Goal: Information Seeking & Learning: Check status

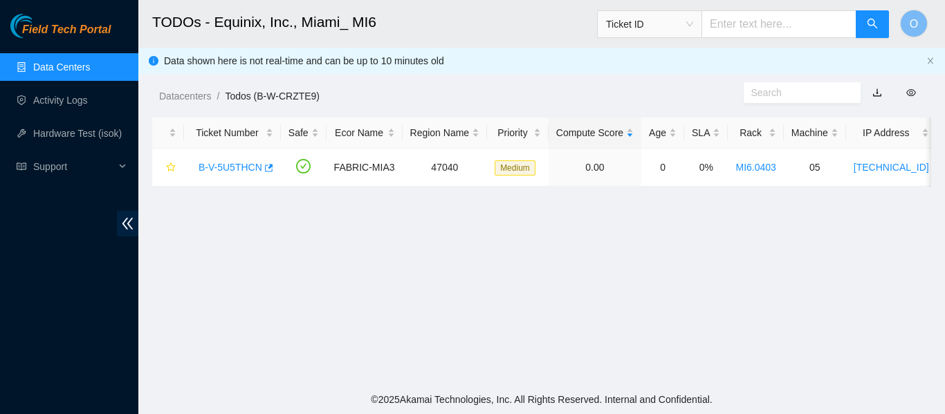
scroll to position [448, 0]
click at [57, 64] on link "Data Centers" at bounding box center [61, 67] width 57 height 11
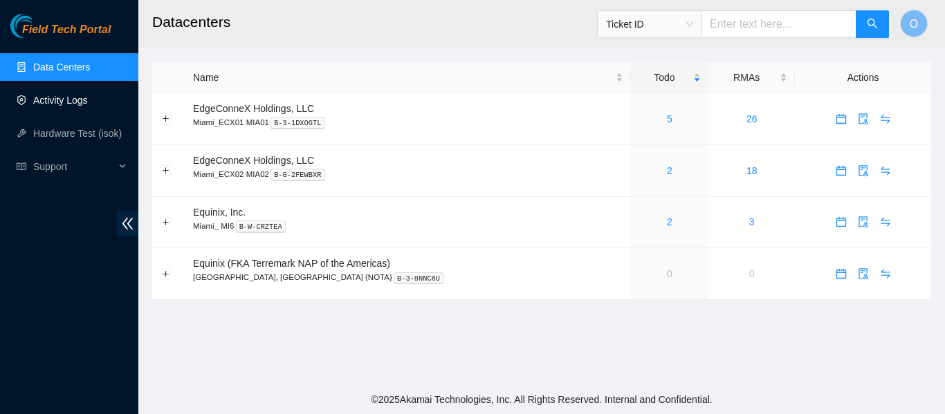
drag, startPoint x: 59, startPoint y: 94, endPoint x: 118, endPoint y: 102, distance: 59.3
click at [59, 95] on link "Activity Logs" at bounding box center [60, 100] width 55 height 11
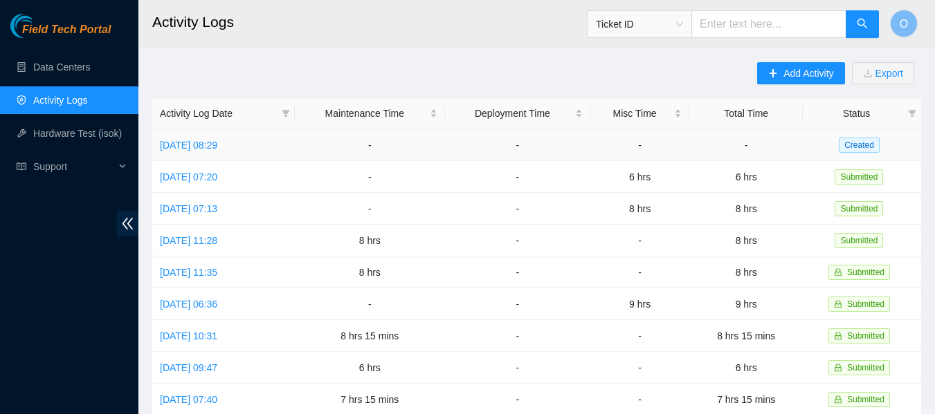
click at [868, 142] on span "Created" at bounding box center [859, 145] width 41 height 15
click at [214, 145] on link "[DATE] 08:29" at bounding box center [188, 145] width 57 height 11
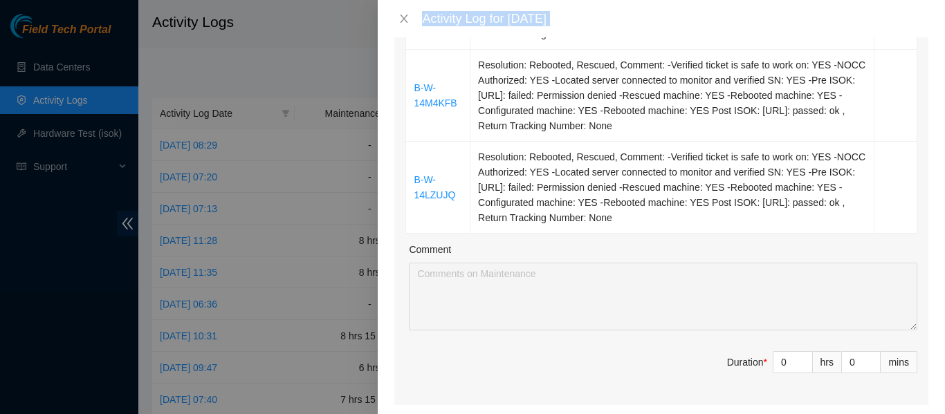
scroll to position [470, 0]
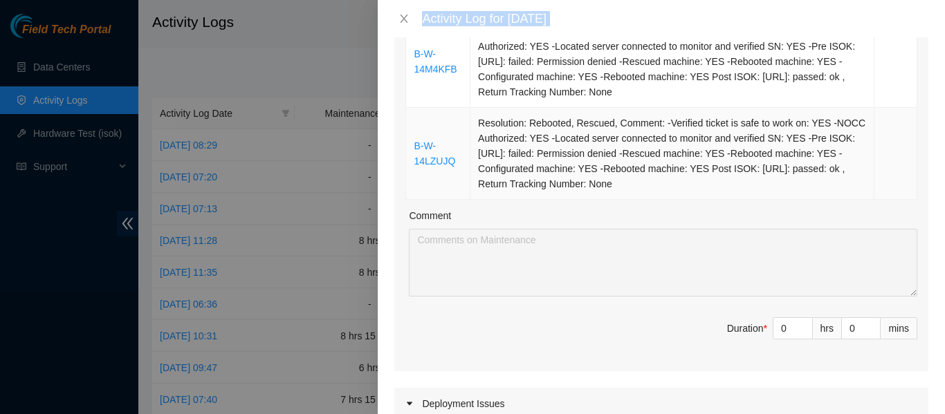
drag, startPoint x: 408, startPoint y: 170, endPoint x: 641, endPoint y: 188, distance: 233.8
click at [641, 188] on tbody "B-W-14JQXOS Resolution: Rebooted, Rescued, Comment: -Verified ticket is safe to…" at bounding box center [661, 16] width 511 height 368
copy tbody "B-W-14JQXOS Resolution: Rebooted, Rescued, Comment: -Verified ticket is safe to…"
drag, startPoint x: 778, startPoint y: 329, endPoint x: 740, endPoint y: 326, distance: 38.9
click at [740, 326] on span "Duration * 0 hrs 0 mins" at bounding box center [661, 337] width 512 height 39
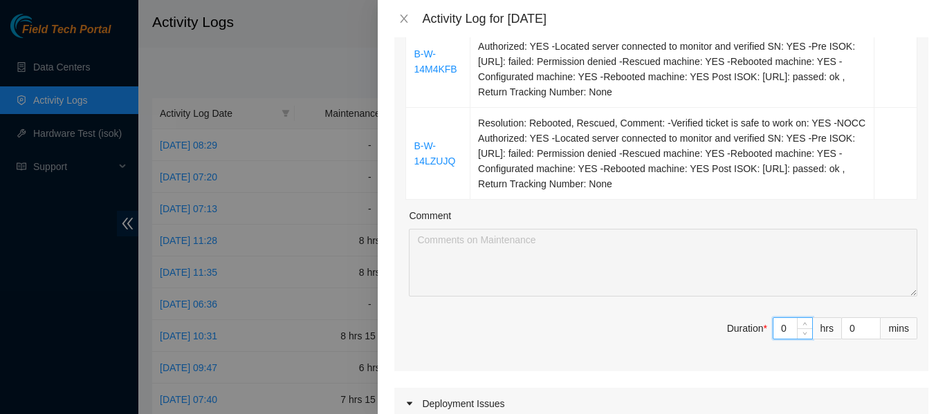
type input "9"
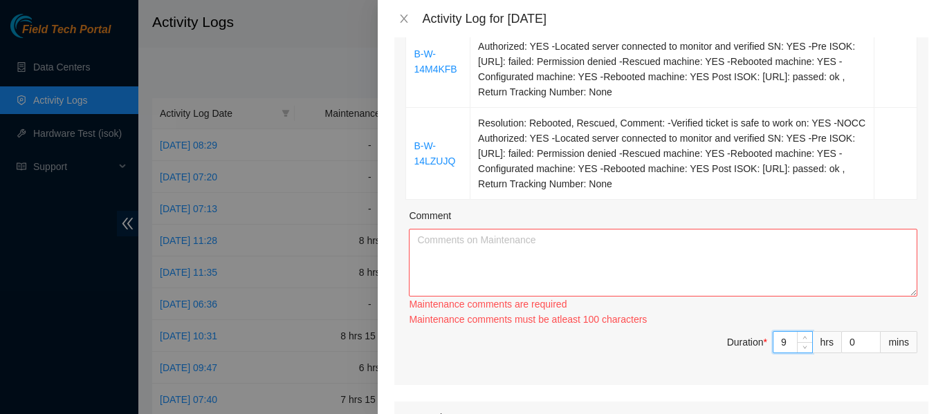
type input "9"
paste textarea "B-W-14JQXOS Resolution: Rebooted, Rescued, Comment: -Verified ticket is safe to…"
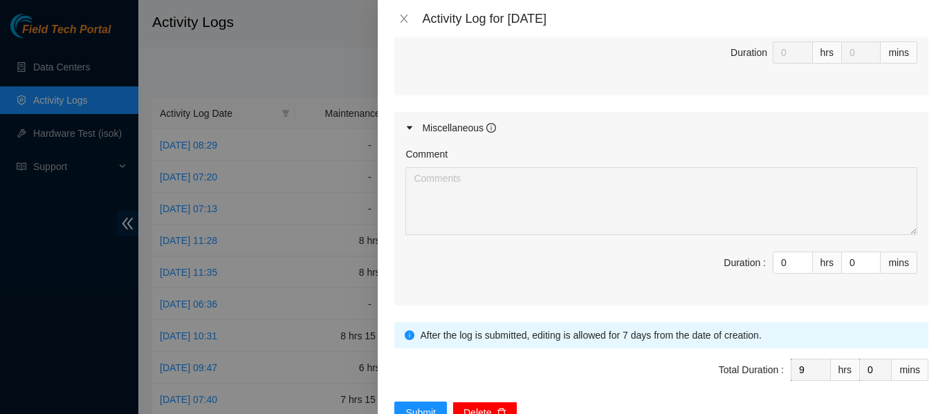
scroll to position [1074, 0]
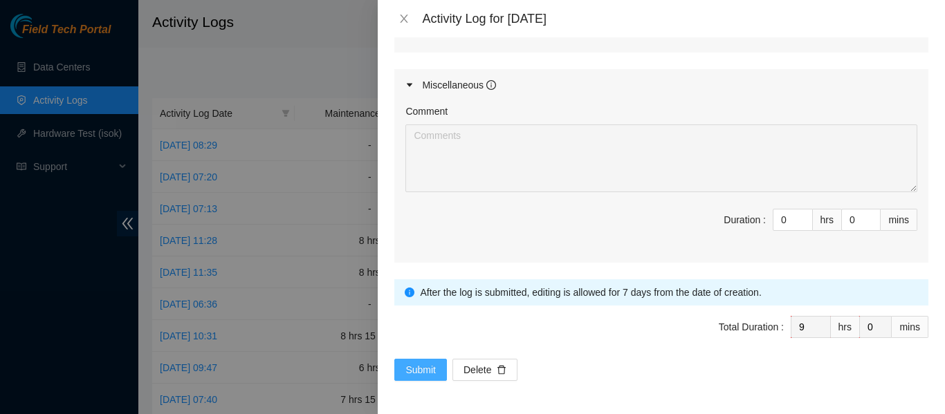
type textarea "B-W-14JQXOS Resolution: Rebooted, Rescued, Comment: -Verified ticket is safe to…"
click at [423, 364] on span "Submit" at bounding box center [420, 370] width 30 height 15
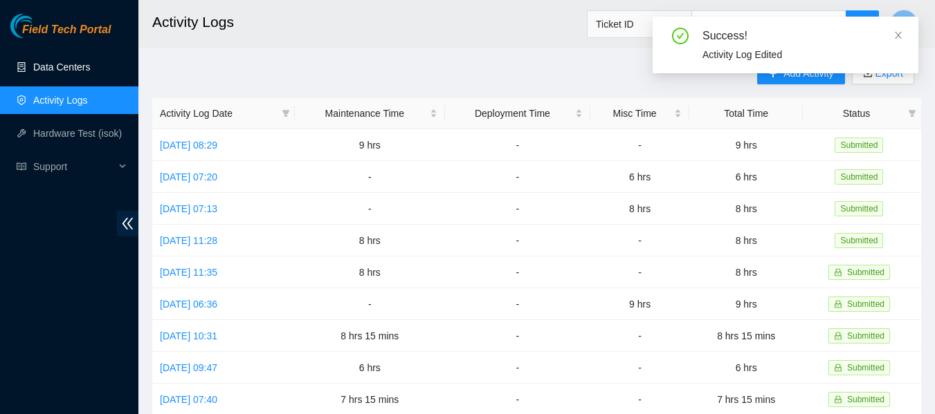
click at [78, 68] on link "Data Centers" at bounding box center [61, 67] width 57 height 11
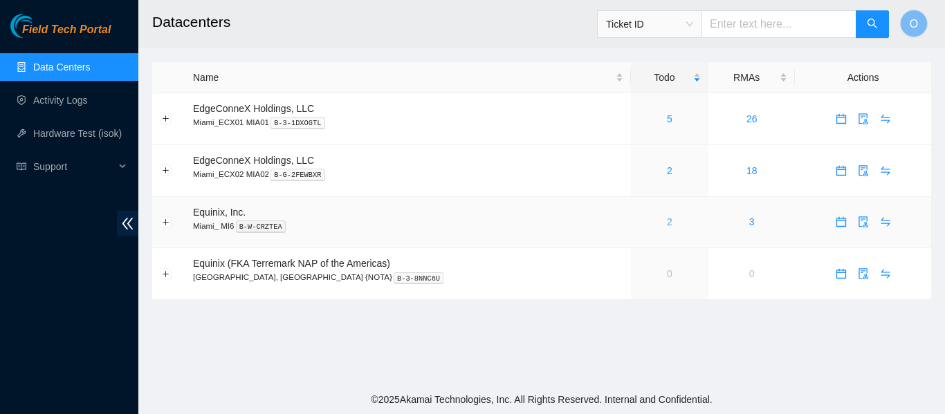
click at [667, 221] on link "2" at bounding box center [670, 222] width 6 height 11
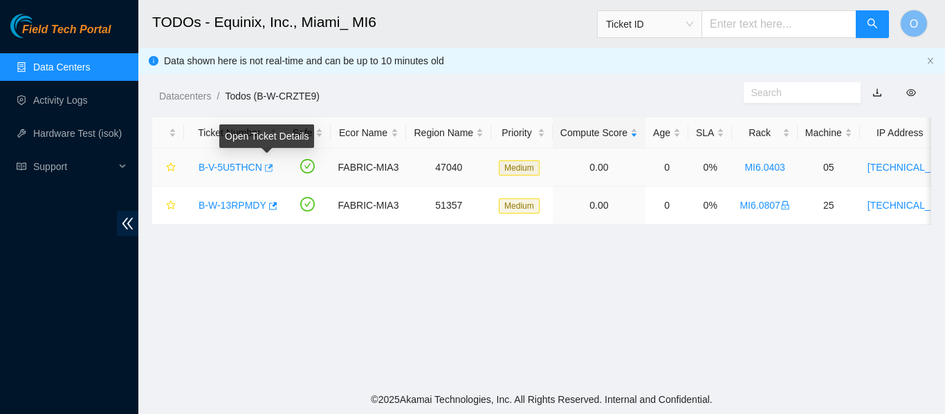
click at [264, 168] on icon "button" at bounding box center [268, 168] width 10 height 10
click at [232, 205] on link "B-W-13RPMDY" at bounding box center [233, 205] width 68 height 11
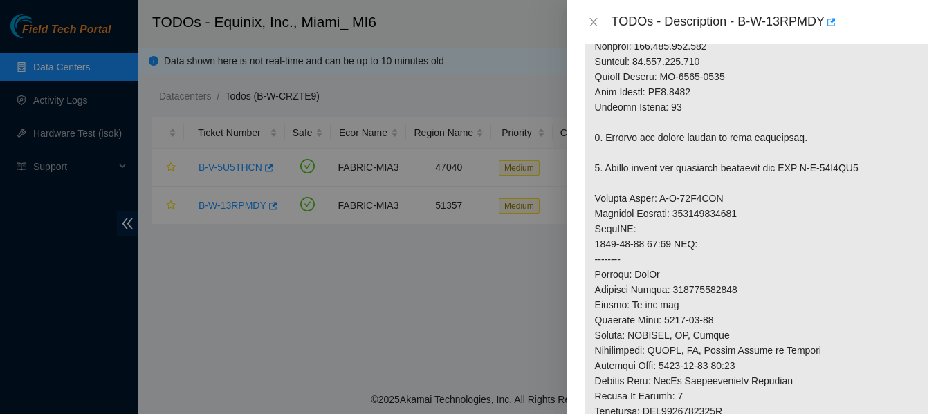
scroll to position [553, 0]
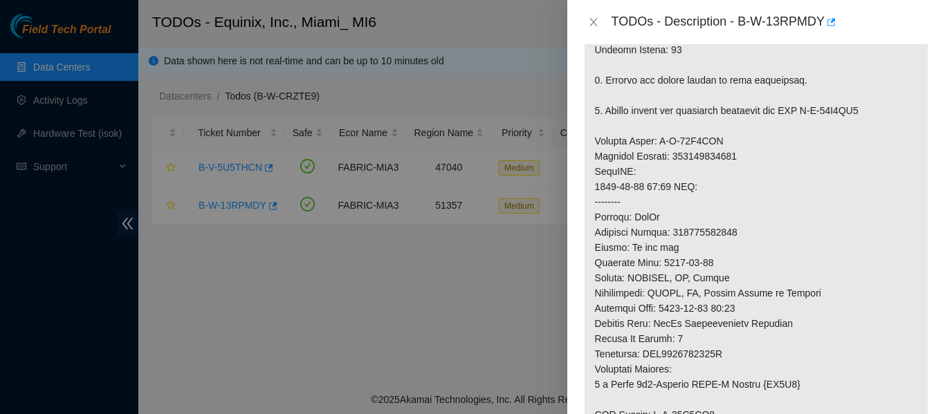
click at [707, 248] on p at bounding box center [756, 118] width 343 height 782
click at [708, 248] on p at bounding box center [756, 118] width 343 height 782
copy p "883881305482"
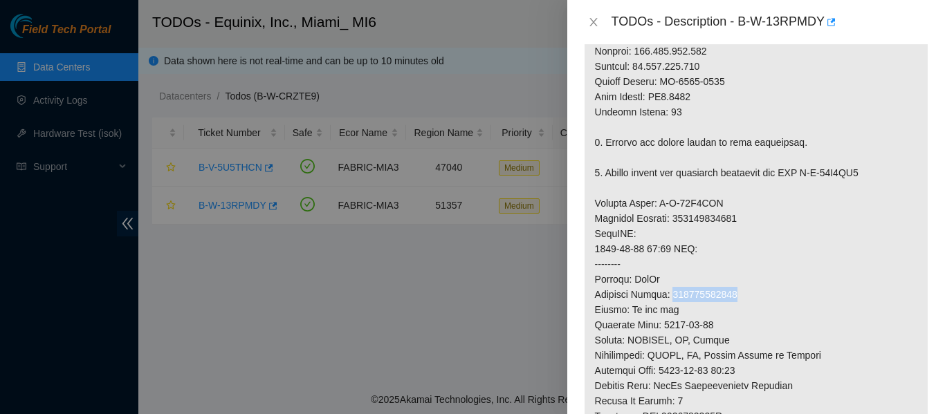
scroll to position [484, 0]
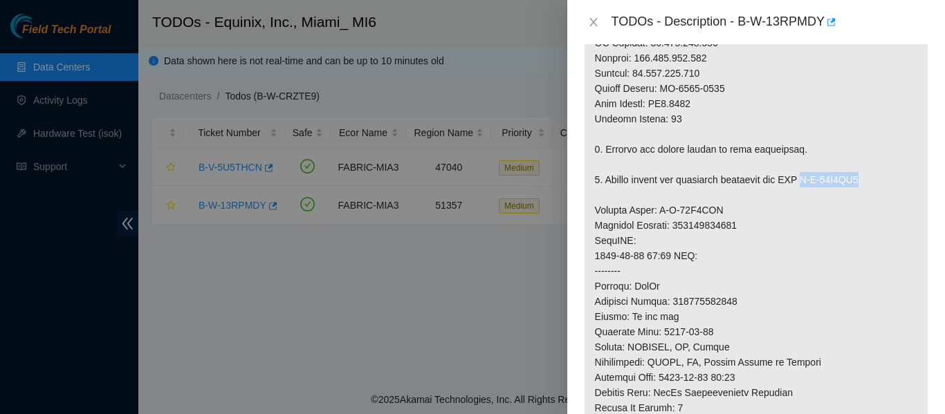
drag, startPoint x: 807, startPoint y: 196, endPoint x: 884, endPoint y: 192, distance: 76.2
click at [884, 192] on p at bounding box center [756, 188] width 343 height 782
copy p "B-W-13X6DU4"
click at [596, 24] on icon "close" at bounding box center [593, 22] width 11 height 11
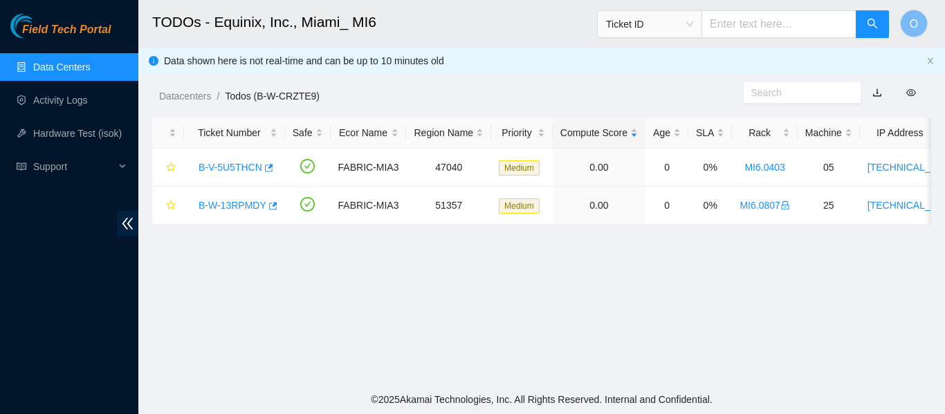
scroll to position [499, 0]
click at [693, 24] on span "Ticket ID" at bounding box center [649, 24] width 87 height 21
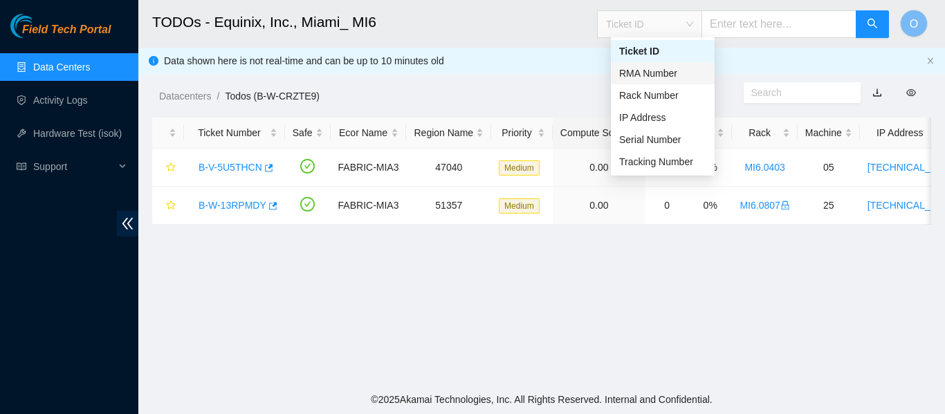
click at [666, 78] on div "RMA Number" at bounding box center [662, 73] width 87 height 15
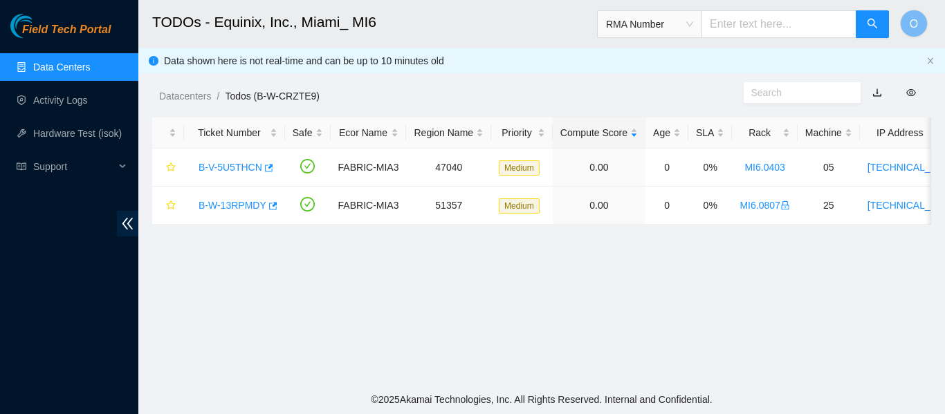
paste input "B-W-13X6DU4"
type input "B-W-13X6DU4"
click at [872, 25] on icon "search" at bounding box center [872, 23] width 11 height 11
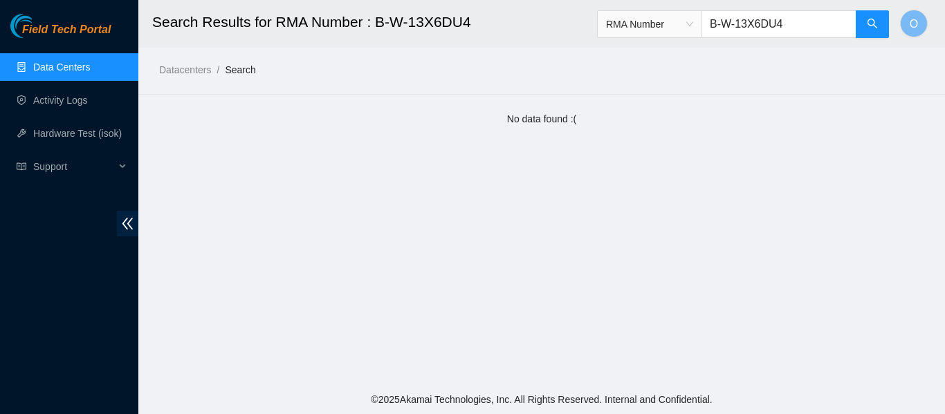
click at [82, 63] on link "Data Centers" at bounding box center [61, 67] width 57 height 11
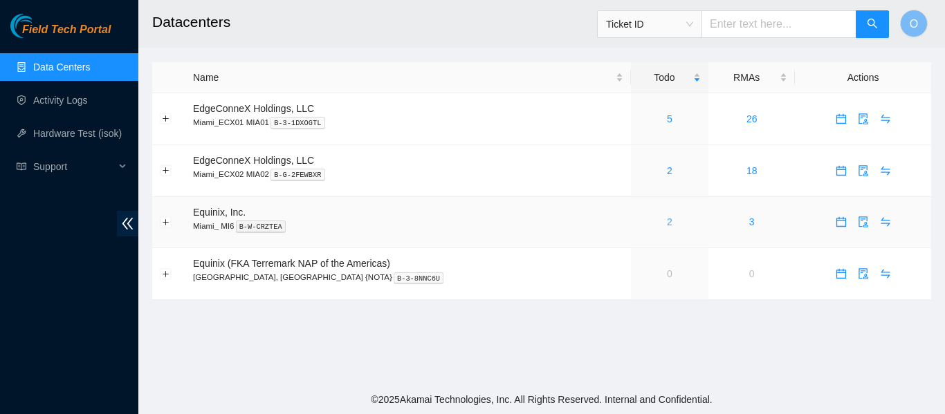
click at [667, 224] on link "2" at bounding box center [670, 222] width 6 height 11
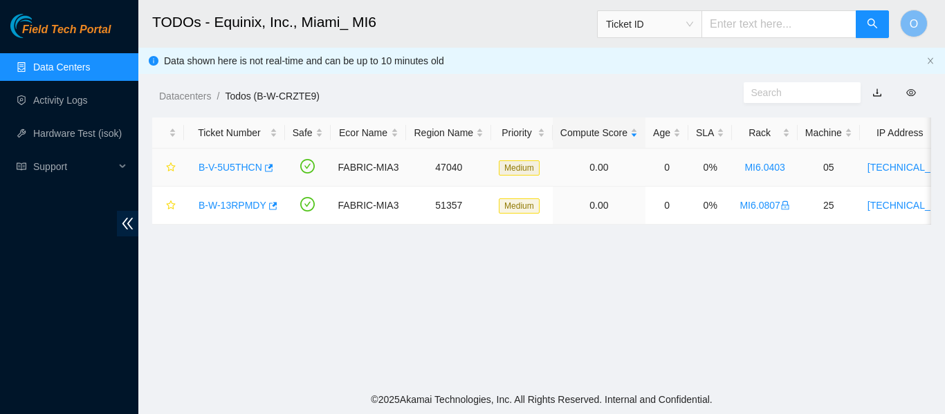
click at [238, 166] on link "B-V-5U5THCN" at bounding box center [231, 167] width 64 height 11
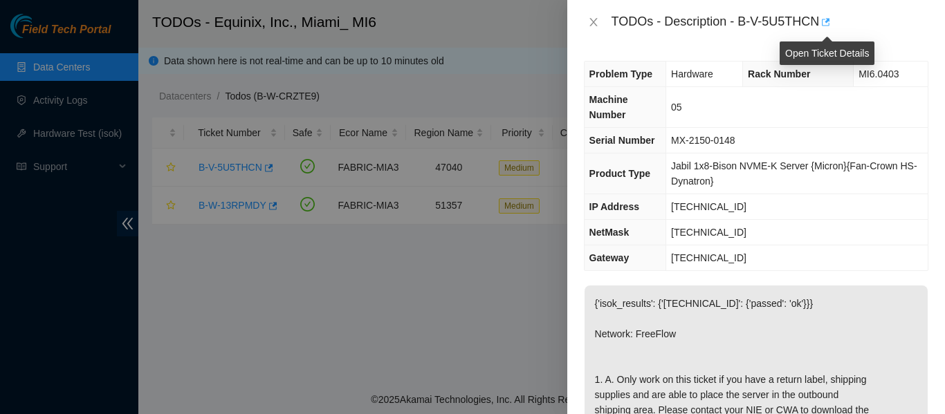
click at [825, 23] on icon "button" at bounding box center [825, 22] width 10 height 10
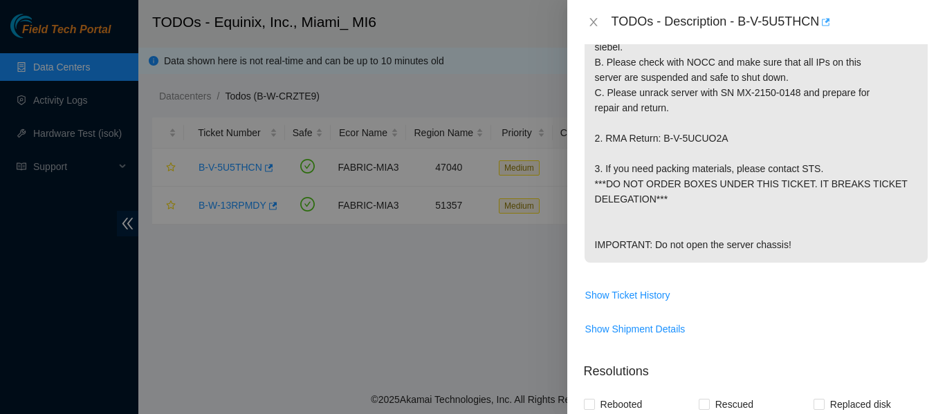
scroll to position [138, 0]
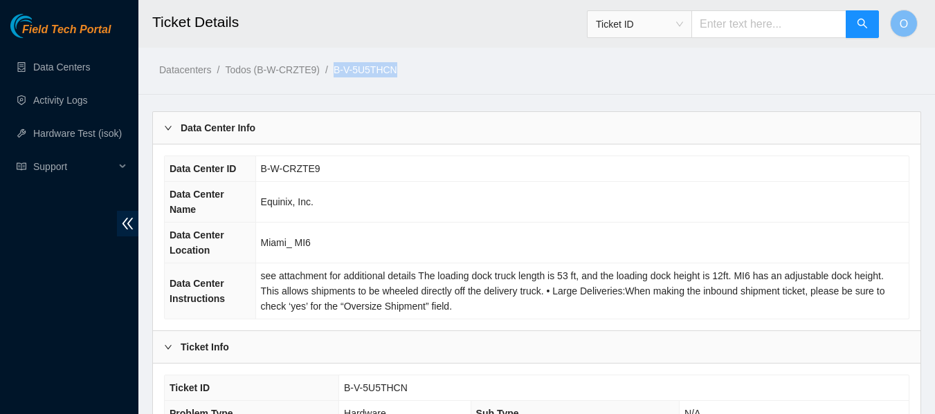
drag, startPoint x: 403, startPoint y: 68, endPoint x: 331, endPoint y: 74, distance: 71.5
click at [331, 74] on ol "Datacenters / Todos (B-W-CRZTE9) / B-V-5U5THCN /" at bounding box center [447, 69] width 576 height 15
copy ol "B-V-5U5THCN"
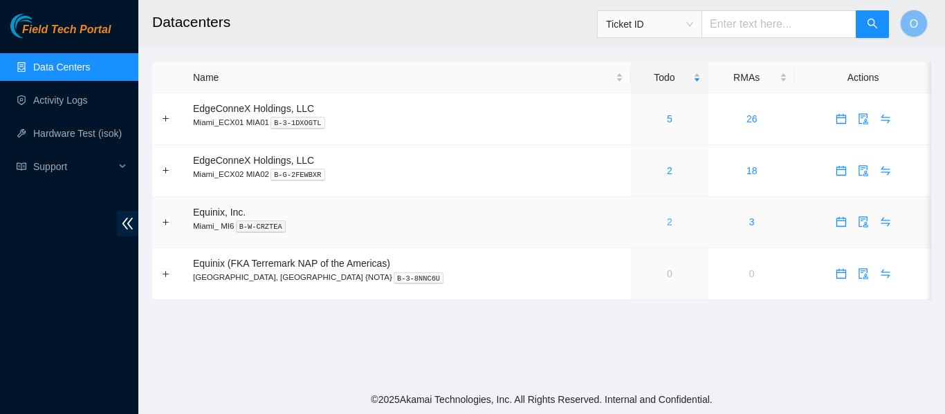
click at [667, 219] on link "2" at bounding box center [670, 222] width 6 height 11
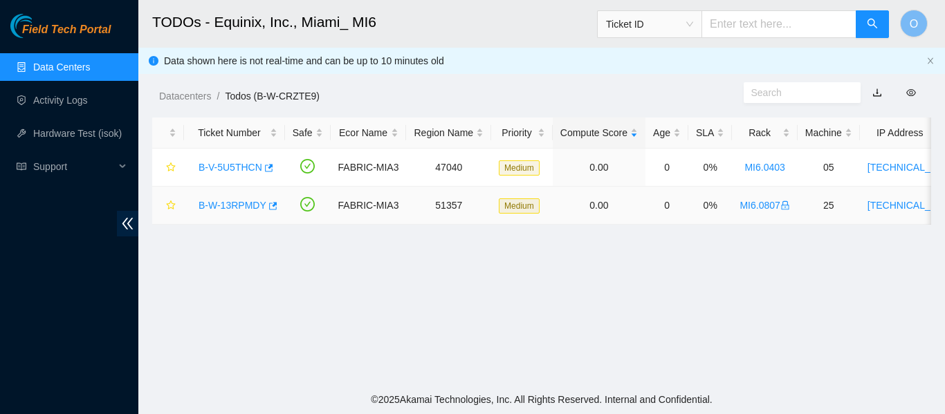
click at [235, 202] on link "B-W-13RPMDY" at bounding box center [233, 205] width 68 height 11
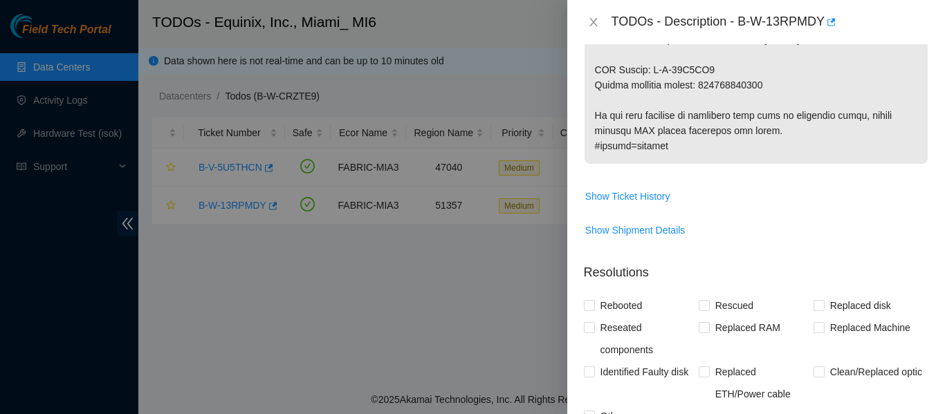
scroll to position [899, 0]
click at [833, 21] on icon "button" at bounding box center [831, 22] width 8 height 8
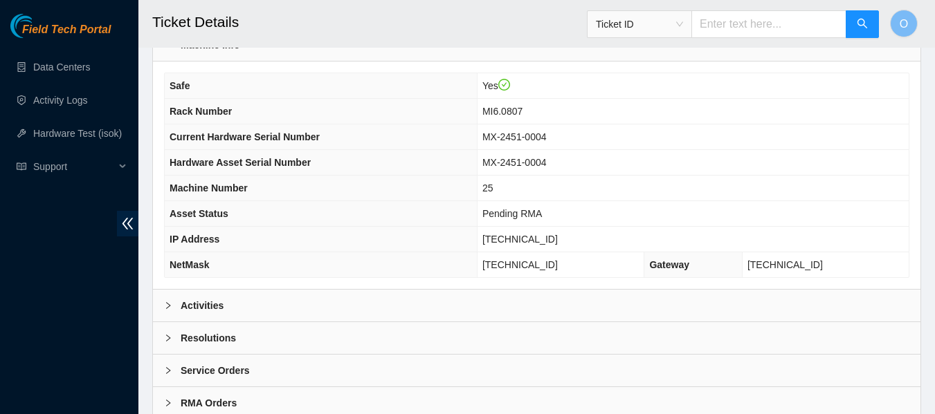
scroll to position [509, 0]
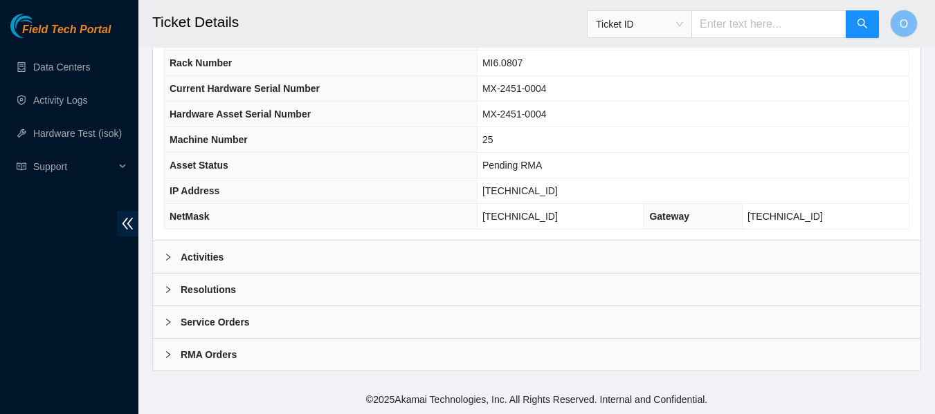
click at [205, 295] on b "Resolutions" at bounding box center [208, 289] width 55 height 15
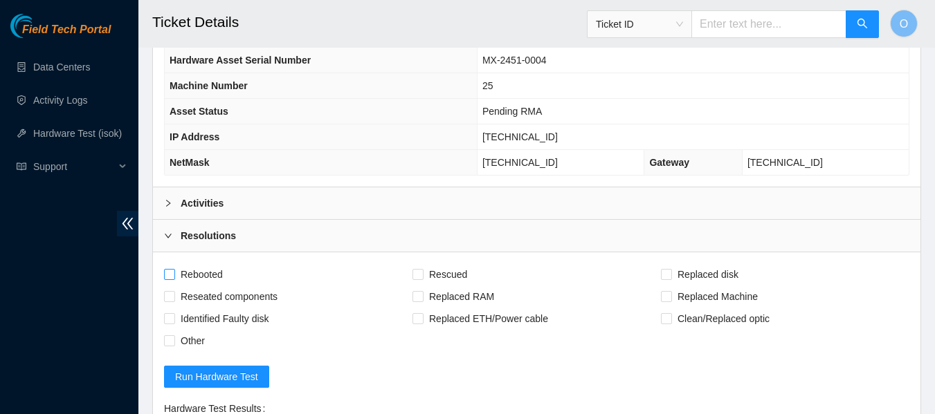
scroll to position [578, 0]
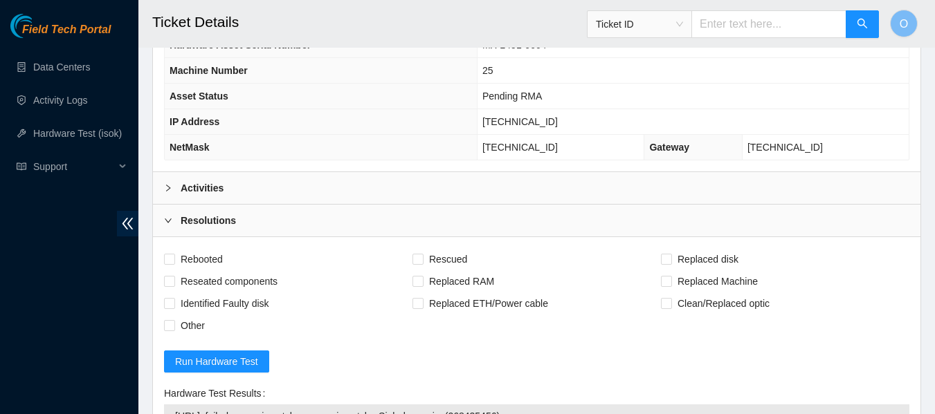
click at [211, 185] on b "Activities" at bounding box center [202, 188] width 43 height 15
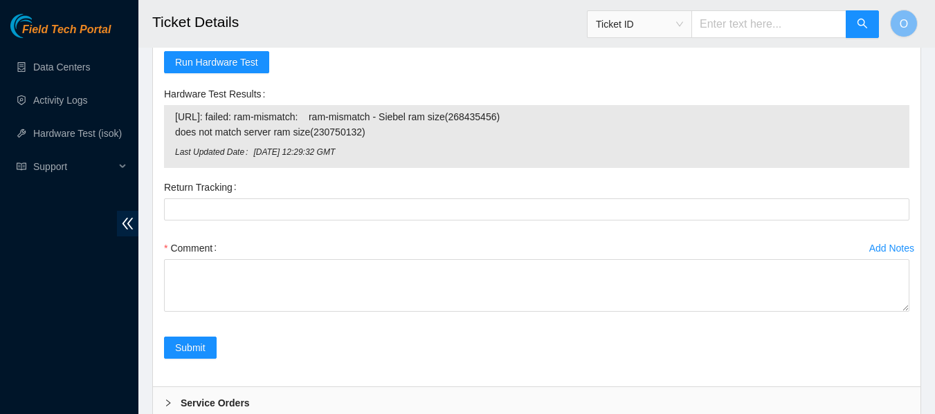
scroll to position [3251, 0]
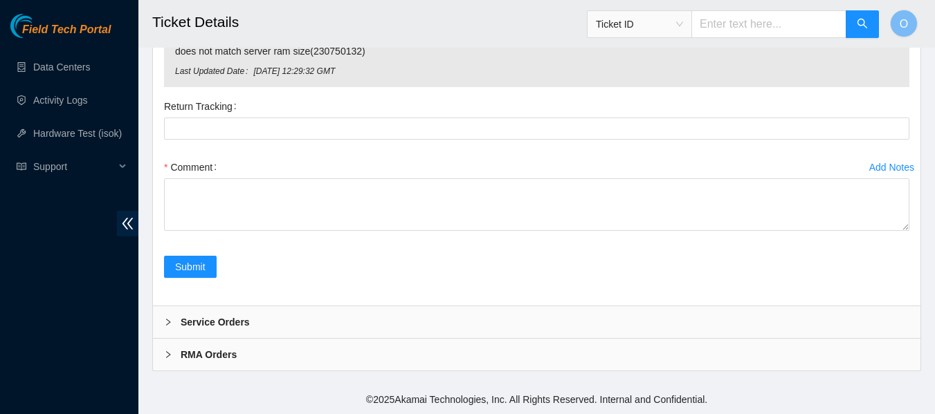
click at [221, 327] on b "Service Orders" at bounding box center [215, 322] width 69 height 15
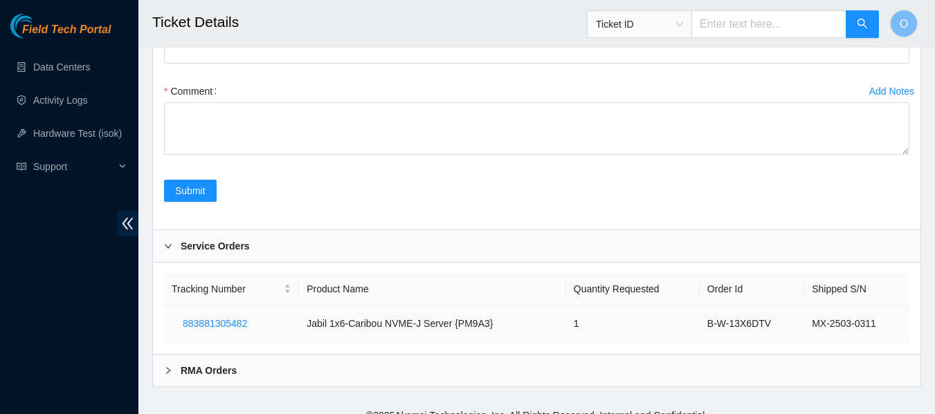
scroll to position [3343, 0]
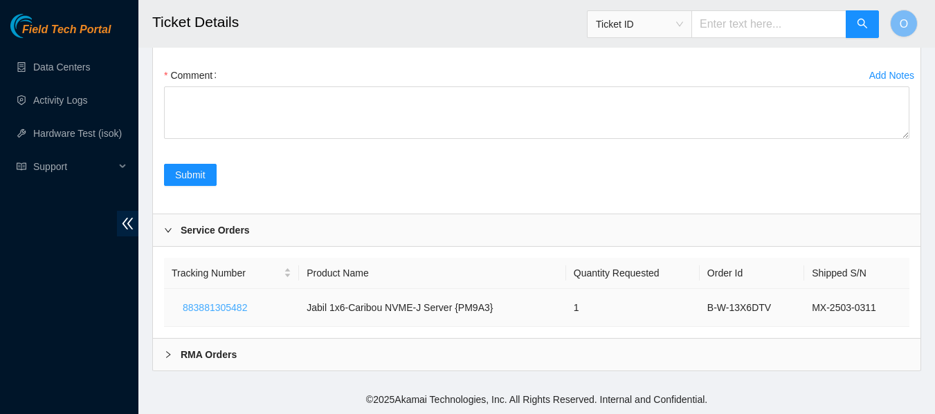
click at [212, 308] on span "883881305482" at bounding box center [215, 307] width 64 height 15
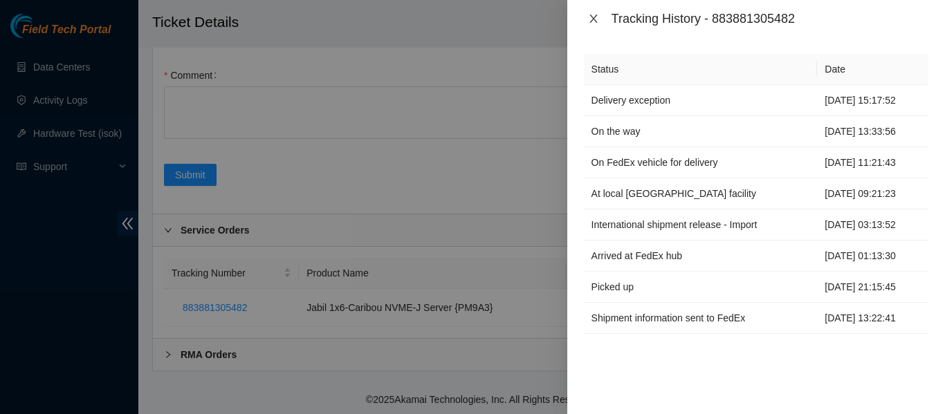
click at [594, 17] on icon "close" at bounding box center [593, 18] width 11 height 11
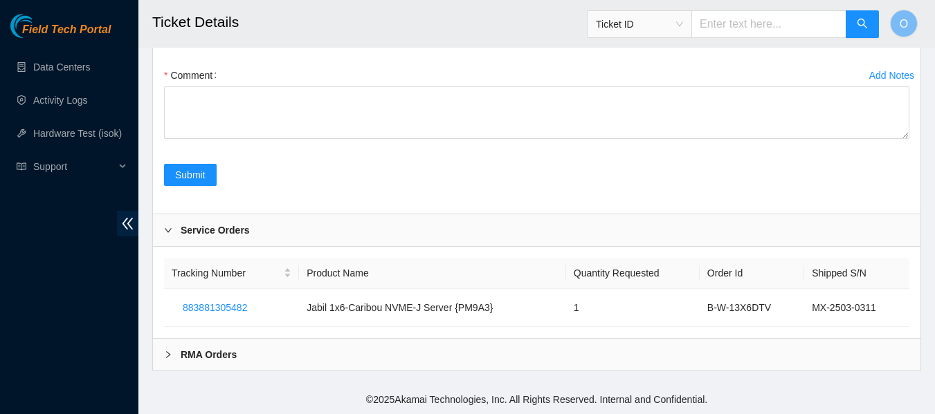
click at [201, 354] on b "RMA Orders" at bounding box center [209, 354] width 56 height 15
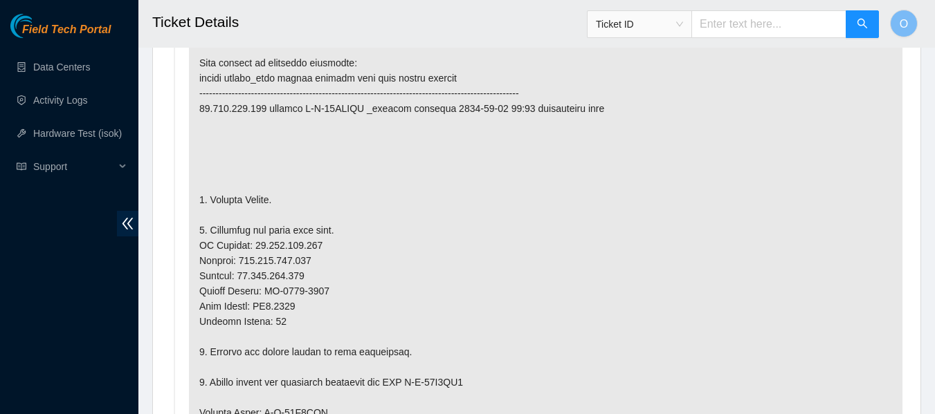
scroll to position [668, 0]
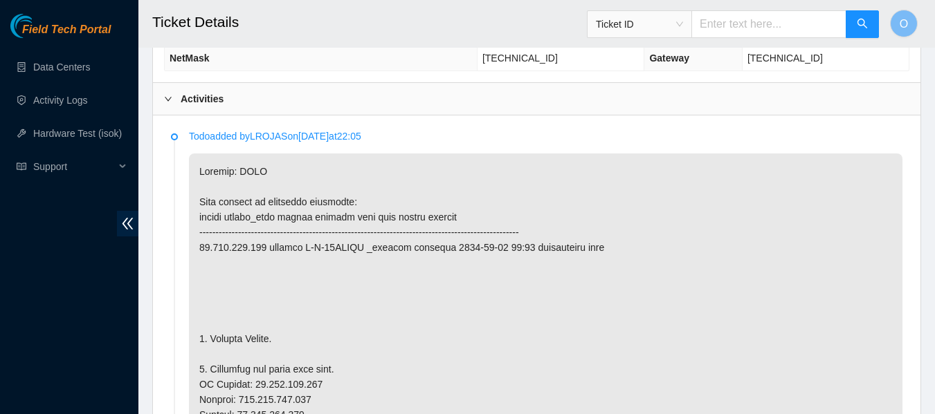
click at [170, 98] on icon "right" at bounding box center [168, 99] width 8 height 8
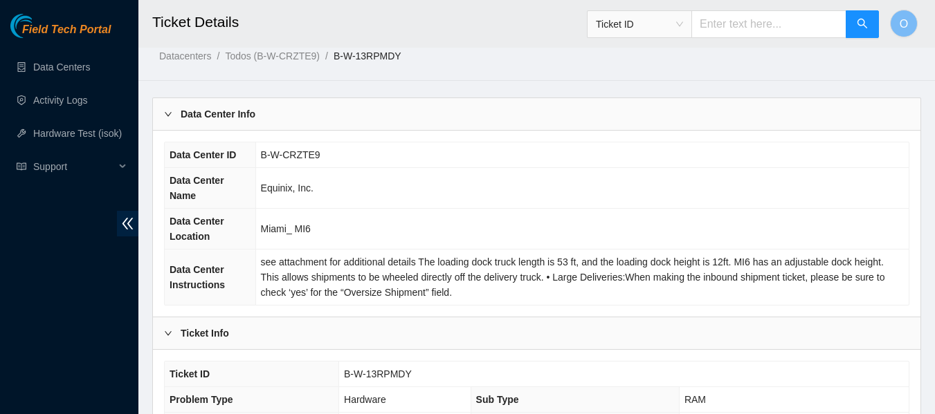
scroll to position [0, 0]
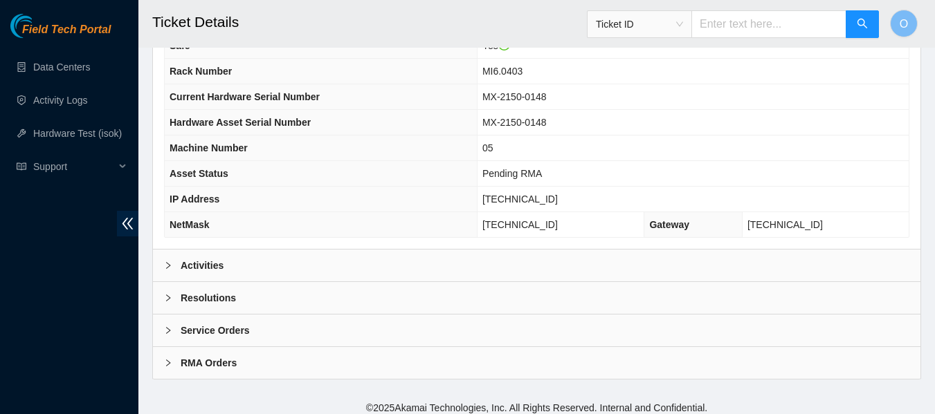
scroll to position [509, 0]
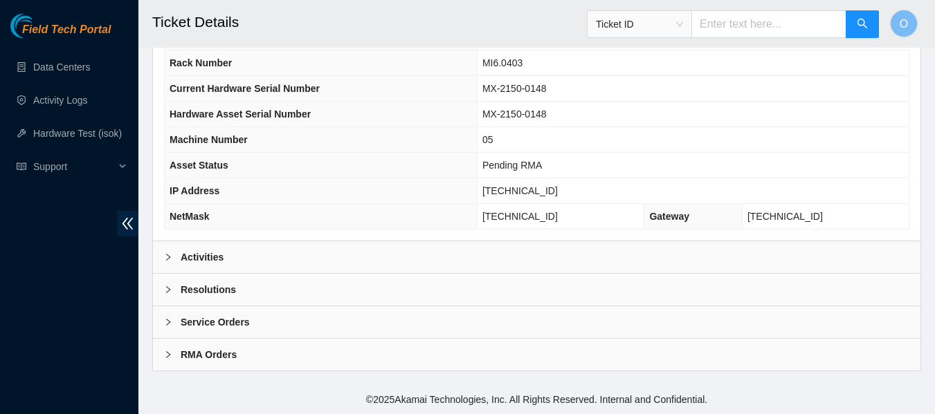
drag, startPoint x: 214, startPoint y: 357, endPoint x: 230, endPoint y: 340, distance: 23.0
click at [214, 357] on b "RMA Orders" at bounding box center [209, 354] width 56 height 15
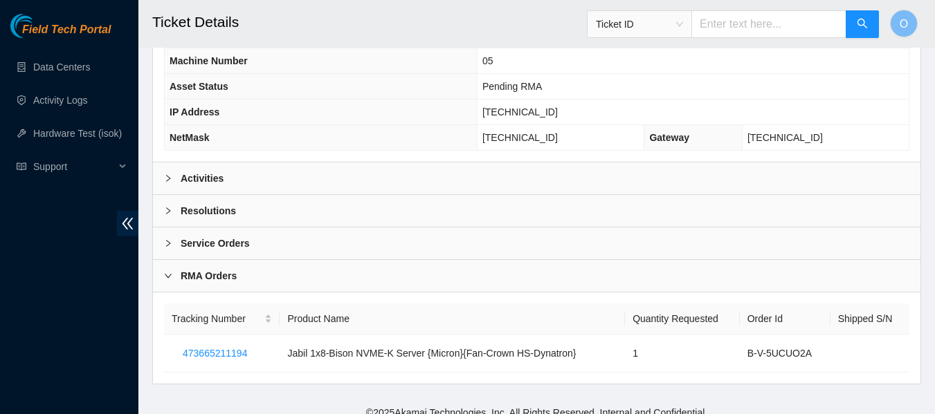
scroll to position [601, 0]
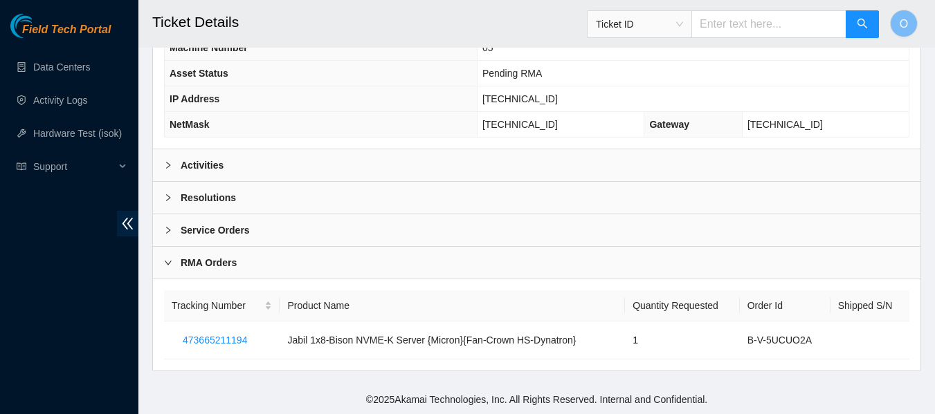
click at [208, 230] on b "Service Orders" at bounding box center [215, 230] width 69 height 15
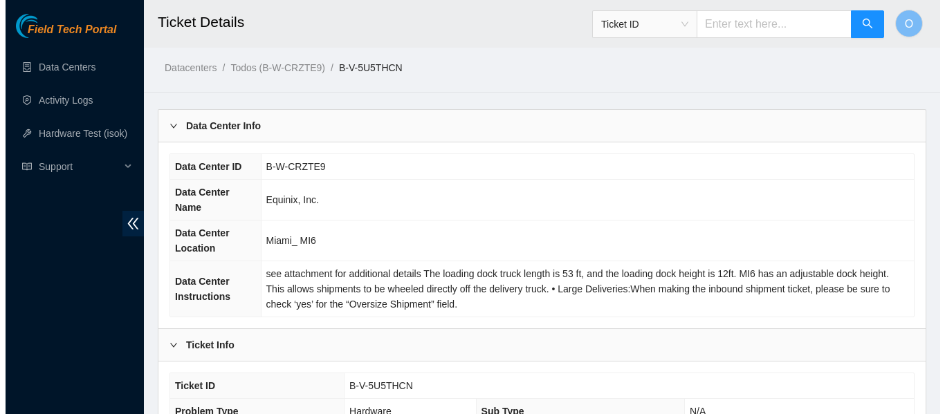
scroll to position [0, 0]
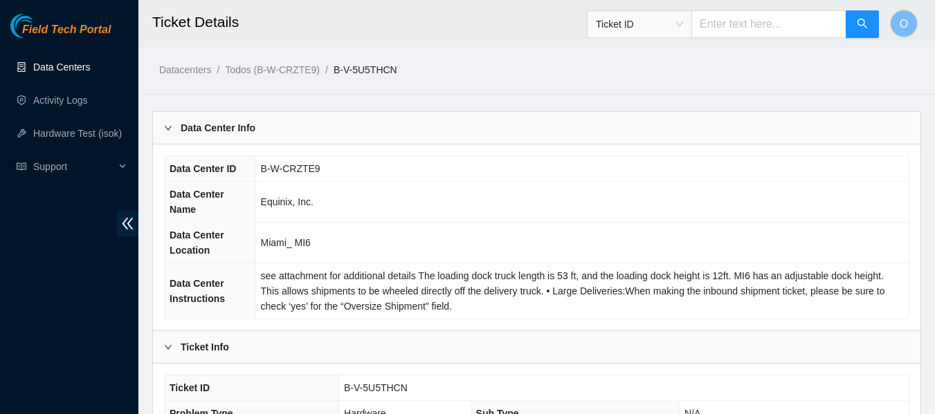
click at [61, 66] on link "Data Centers" at bounding box center [61, 67] width 57 height 11
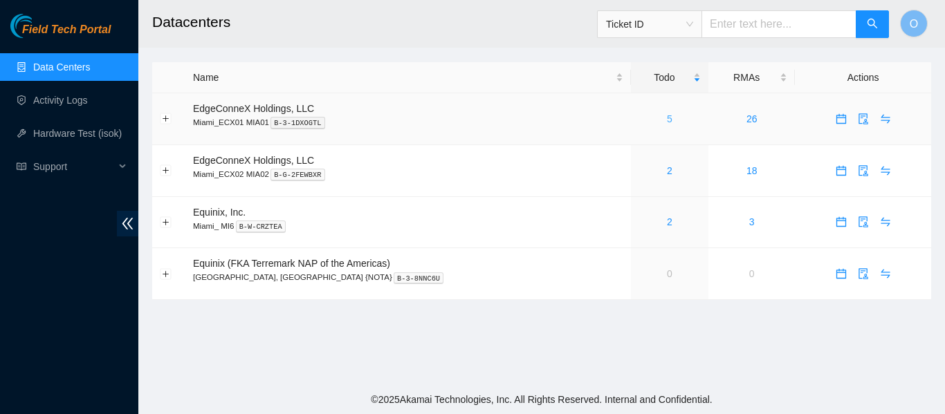
click at [667, 119] on link "5" at bounding box center [670, 118] width 6 height 11
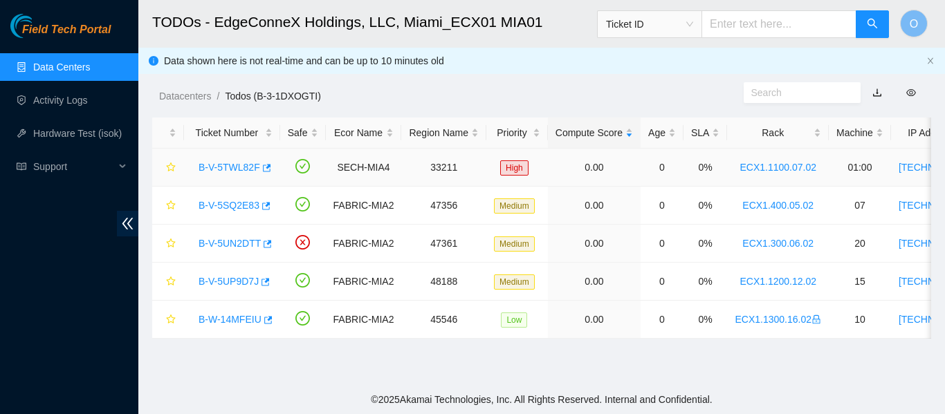
click at [232, 167] on link "B-V-5TWL82F" at bounding box center [230, 167] width 62 height 11
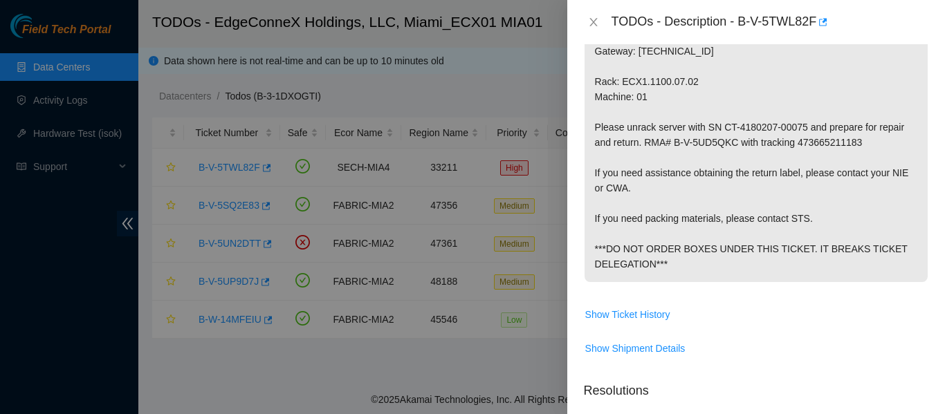
scroll to position [277, 0]
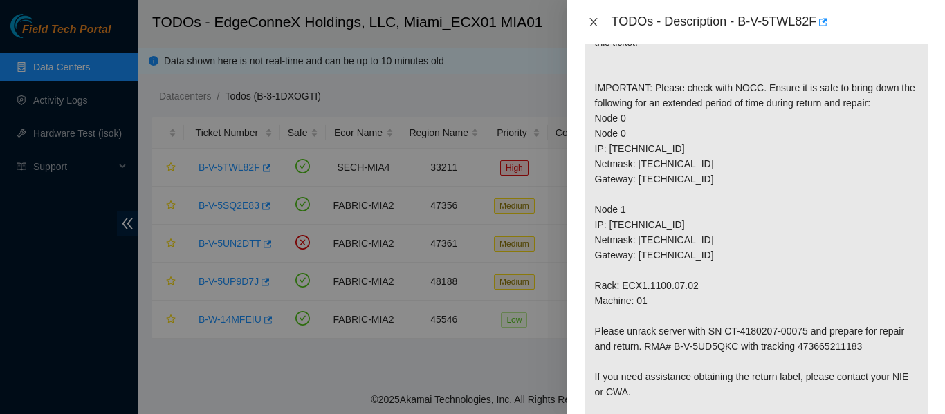
click at [598, 21] on icon "close" at bounding box center [593, 22] width 11 height 11
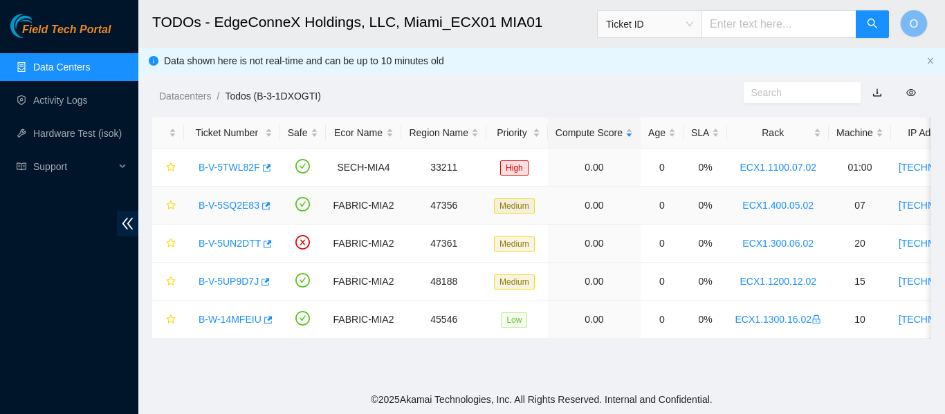
scroll to position [322, 0]
click at [233, 207] on link "B-V-5SQ2E83" at bounding box center [229, 205] width 61 height 11
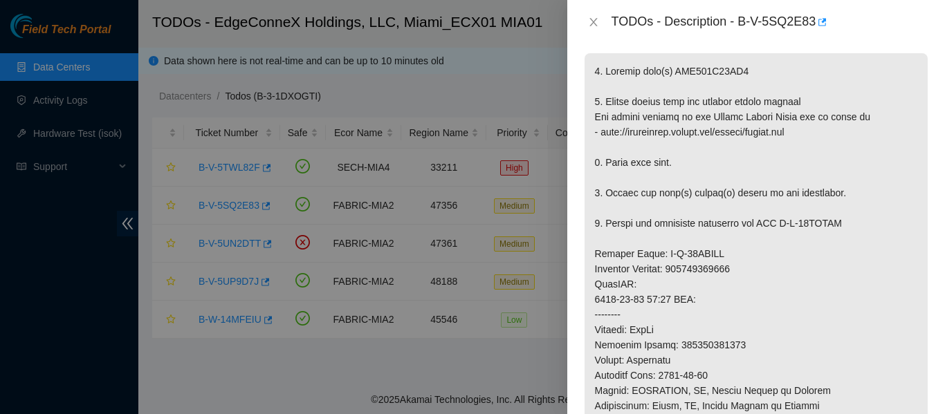
scroll to position [233, 0]
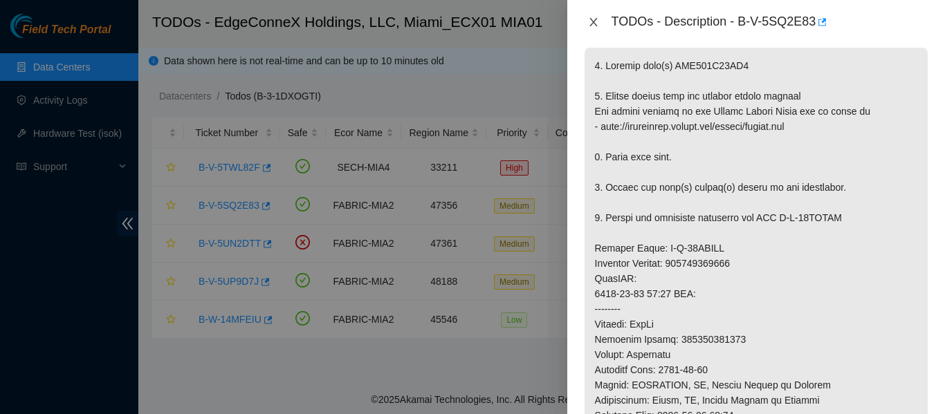
drag, startPoint x: 593, startPoint y: 21, endPoint x: 563, endPoint y: 47, distance: 39.7
click at [594, 21] on icon "close" at bounding box center [593, 22] width 11 height 11
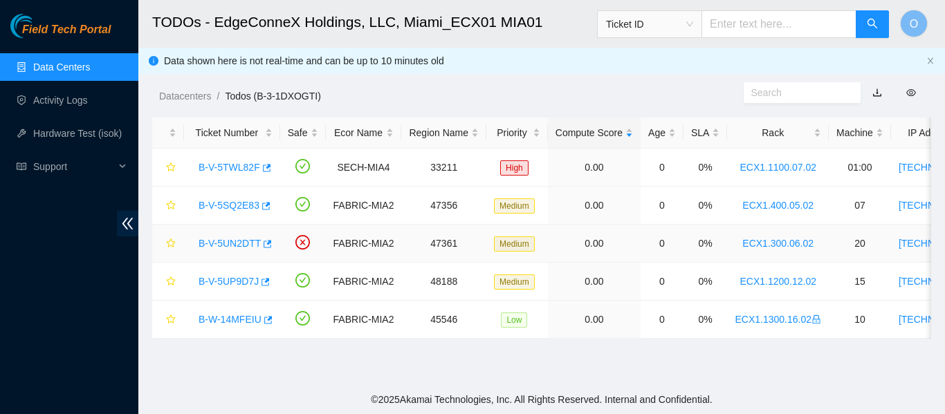
scroll to position [253, 0]
click at [229, 241] on link "B-V-5UN2DTT" at bounding box center [230, 243] width 62 height 11
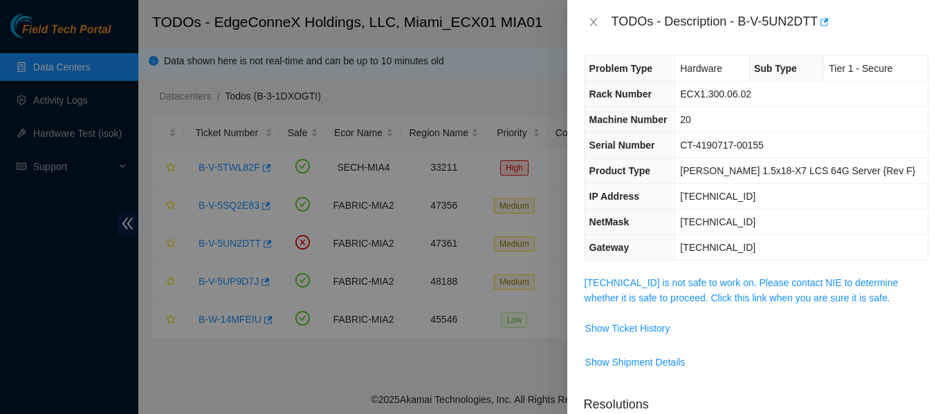
scroll to position [0, 0]
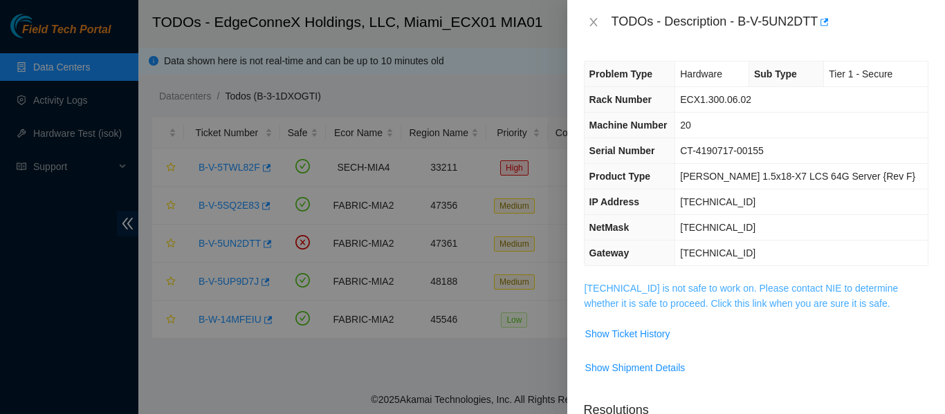
click at [720, 300] on link "23.219.152.151 is not safe to work on. Please contact NIE to determine whether …" at bounding box center [742, 296] width 314 height 26
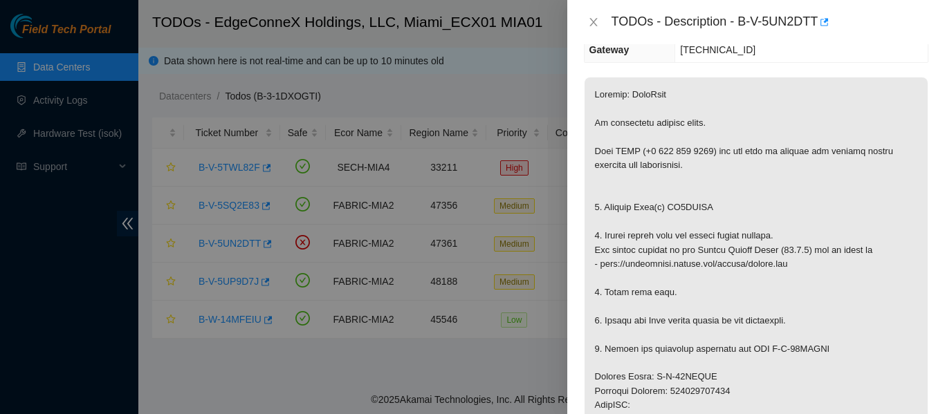
scroll to position [208, 0]
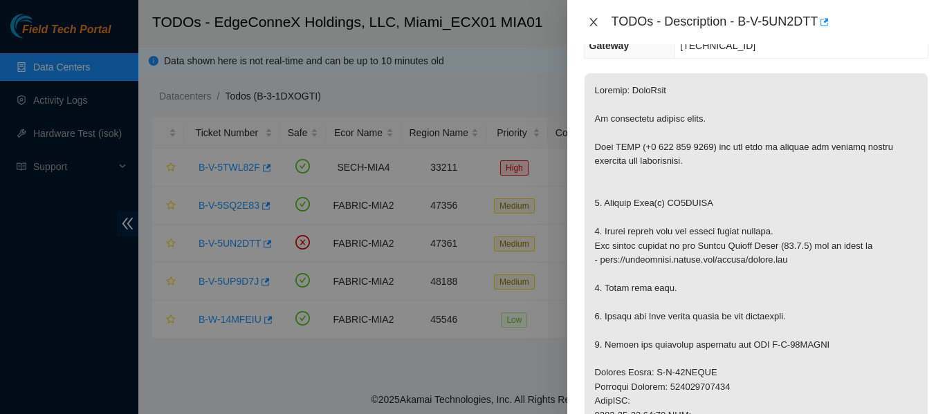
click at [600, 19] on button "Close" at bounding box center [593, 22] width 19 height 13
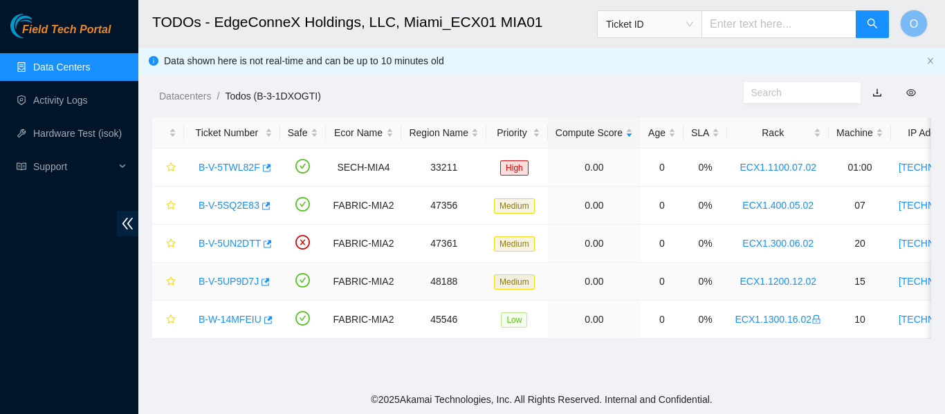
click at [239, 282] on link "B-V-5UP9D7J" at bounding box center [229, 281] width 60 height 11
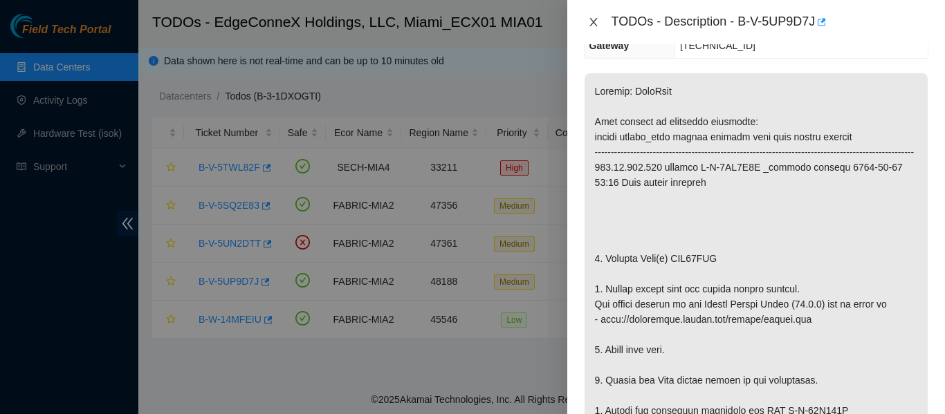
click at [594, 26] on icon "close" at bounding box center [593, 22] width 11 height 11
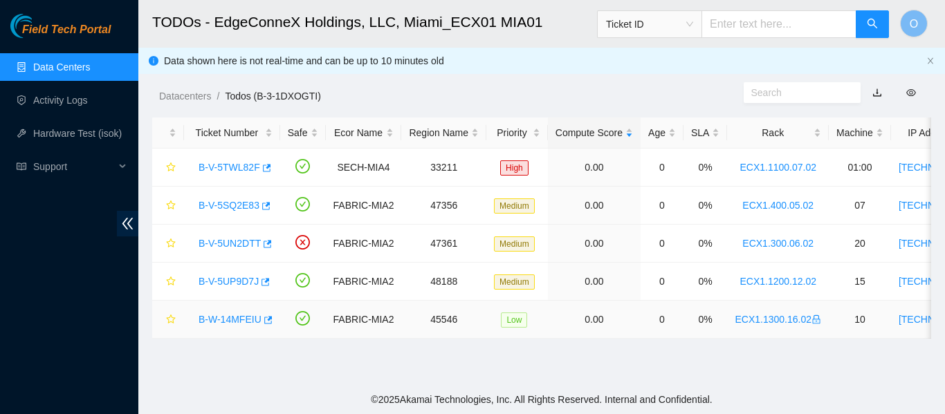
click at [240, 319] on link "B-W-14MFEIU" at bounding box center [230, 319] width 63 height 11
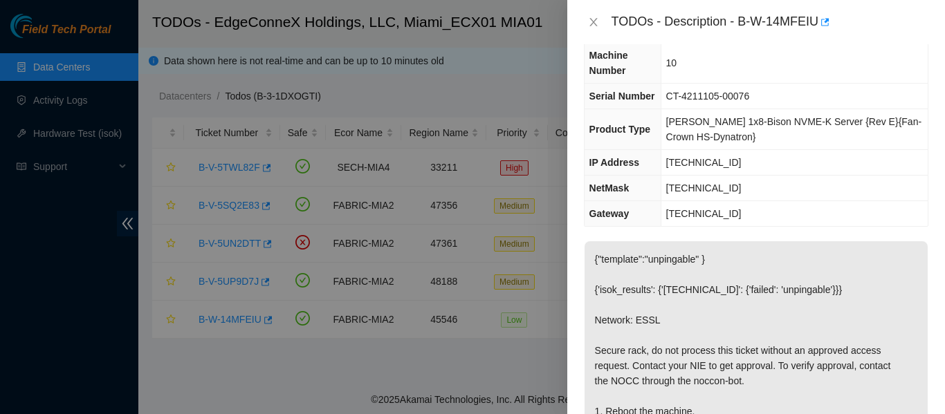
scroll to position [69, 0]
click at [595, 21] on icon "close" at bounding box center [593, 22] width 8 height 8
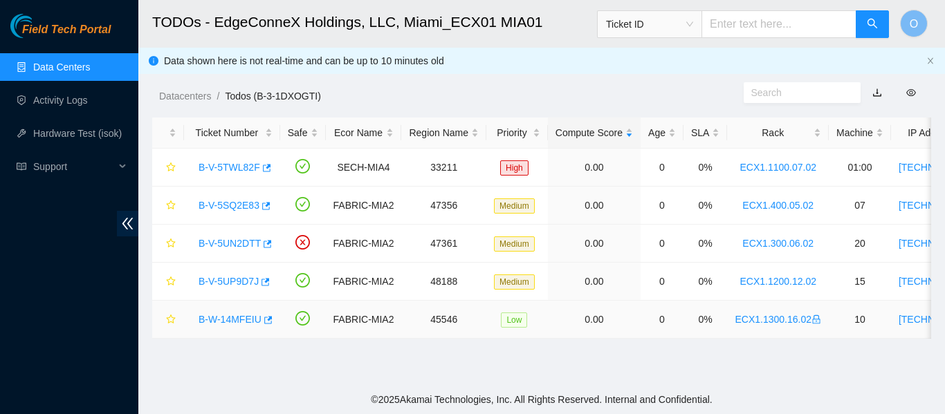
scroll to position [100, 0]
click at [232, 245] on link "B-V-5UN2DTT" at bounding box center [230, 243] width 62 height 11
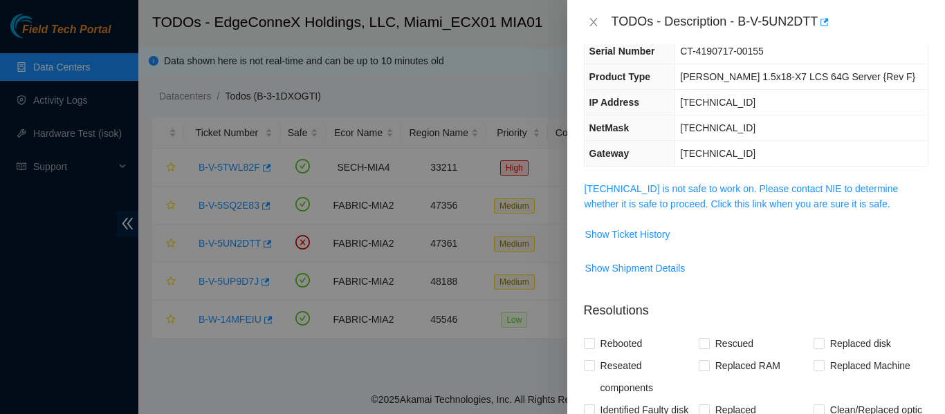
scroll to position [69, 0]
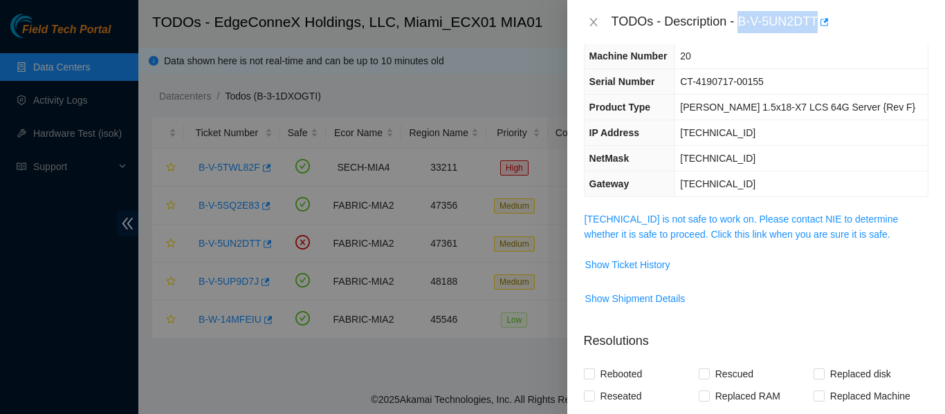
drag, startPoint x: 740, startPoint y: 20, endPoint x: 816, endPoint y: 19, distance: 76.8
click at [816, 19] on div "TODOs - Description - B-V-5UN2DTT" at bounding box center [770, 22] width 317 height 22
copy div "B-V-5UN2DTT"
click at [594, 24] on icon "close" at bounding box center [593, 22] width 8 height 8
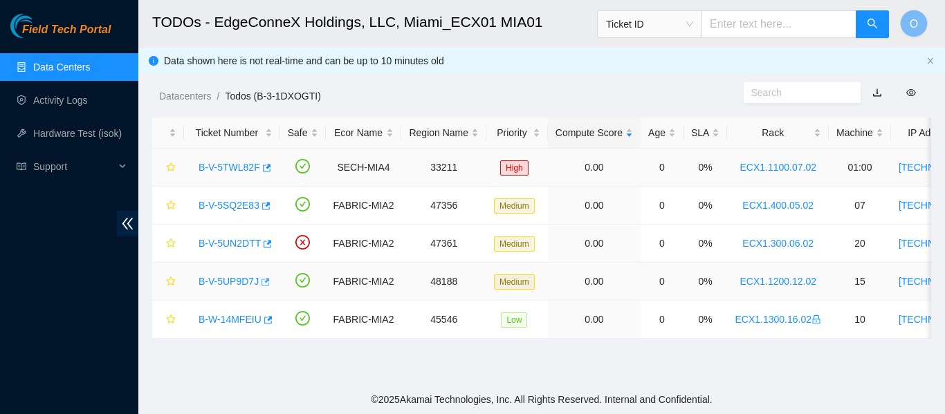
scroll to position [100, 0]
click at [235, 315] on link "B-W-14MFEIU" at bounding box center [230, 319] width 63 height 11
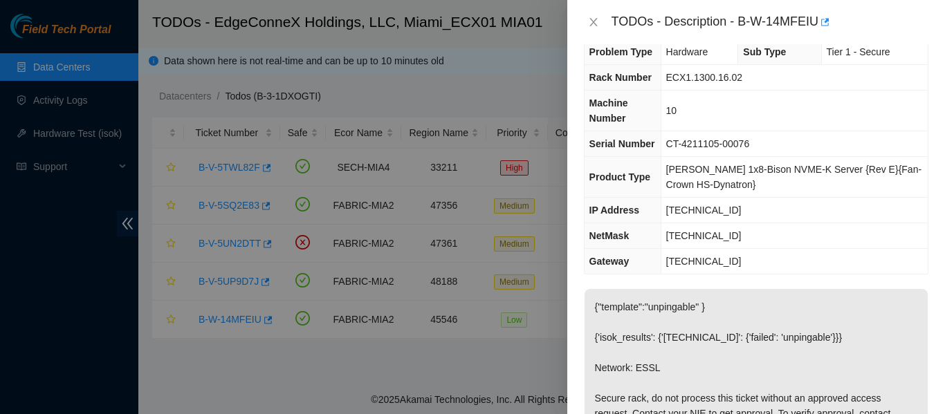
scroll to position [0, 0]
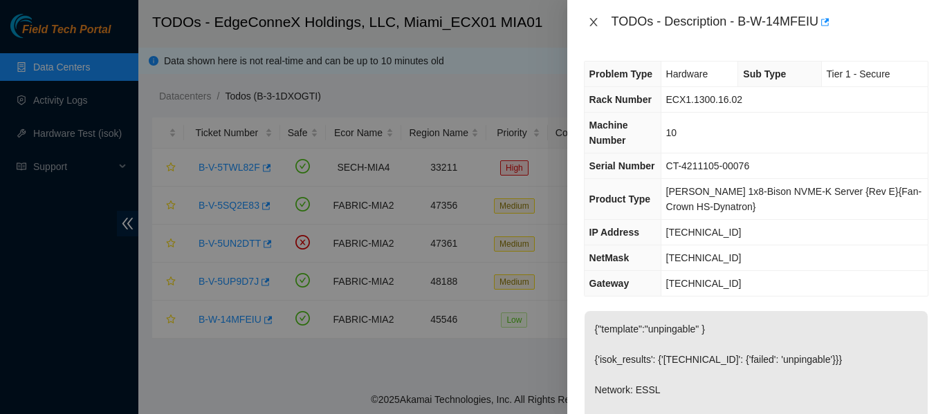
click at [594, 20] on icon "close" at bounding box center [593, 22] width 11 height 11
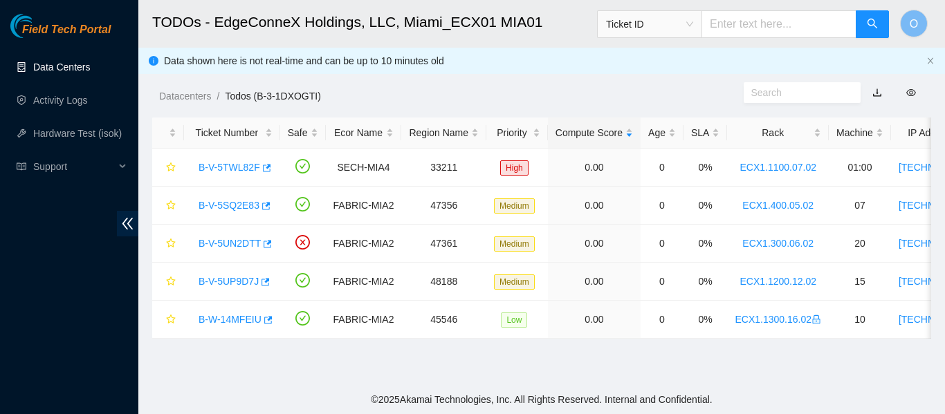
click at [62, 68] on link "Data Centers" at bounding box center [61, 67] width 57 height 11
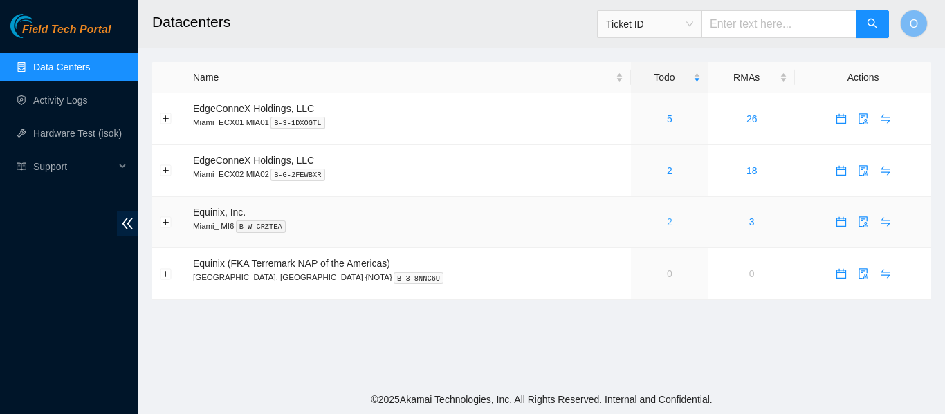
click at [667, 225] on link "2" at bounding box center [670, 222] width 6 height 11
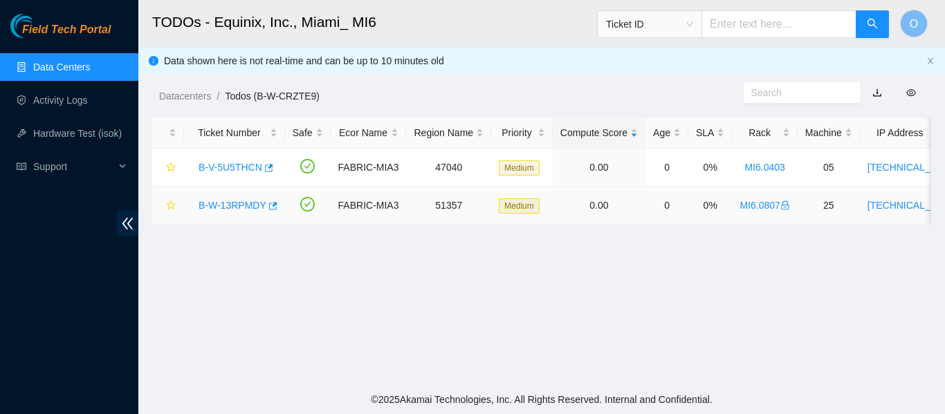
click at [226, 203] on link "B-W-13RPMDY" at bounding box center [233, 205] width 68 height 11
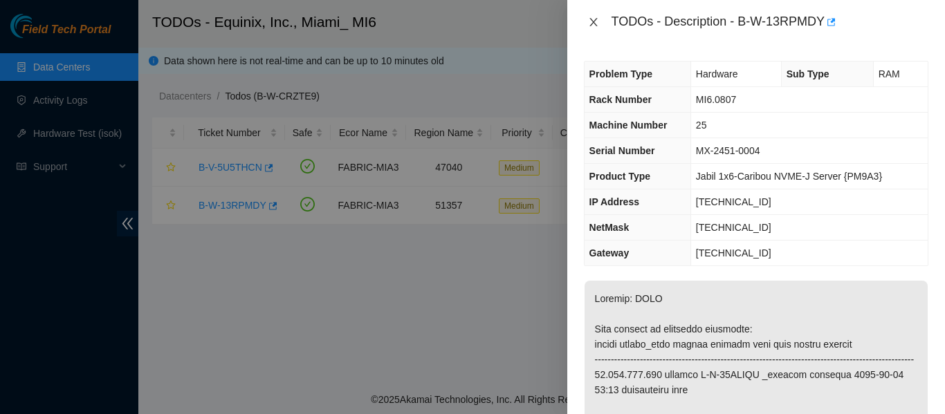
click at [596, 17] on icon "close" at bounding box center [593, 22] width 11 height 11
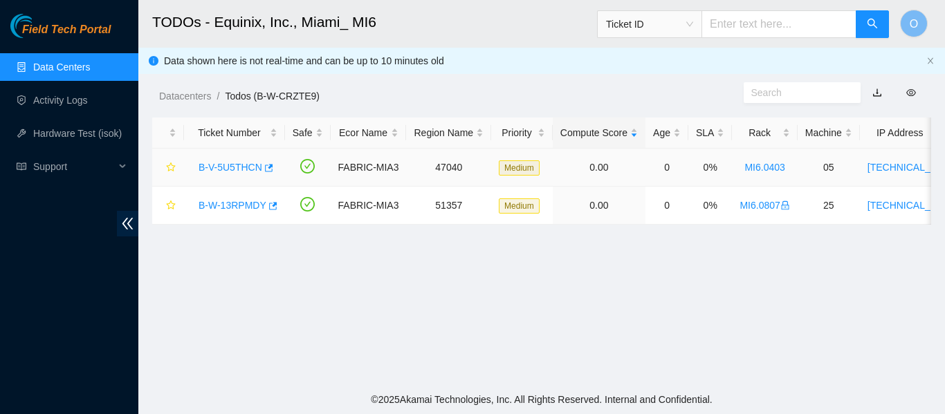
click at [234, 166] on link "B-V-5U5THCN" at bounding box center [231, 167] width 64 height 11
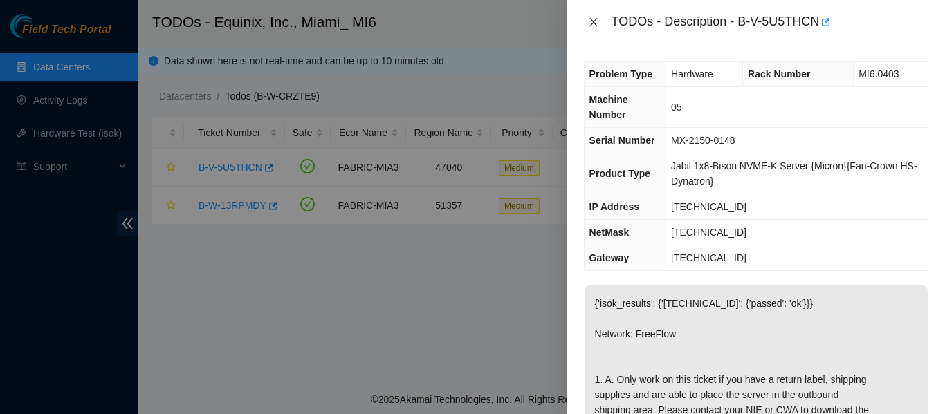
click at [596, 23] on icon "close" at bounding box center [593, 22] width 11 height 11
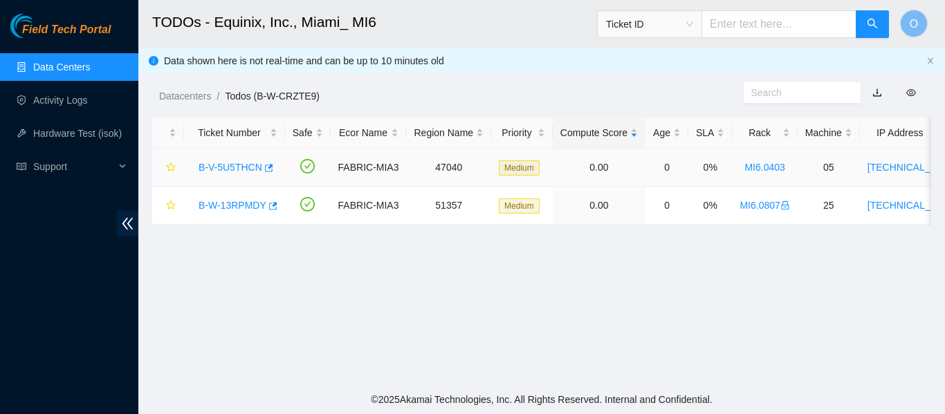
drag, startPoint x: 244, startPoint y: 167, endPoint x: 251, endPoint y: 167, distance: 7.6
click at [244, 167] on link "B-V-5U5THCN" at bounding box center [231, 167] width 64 height 11
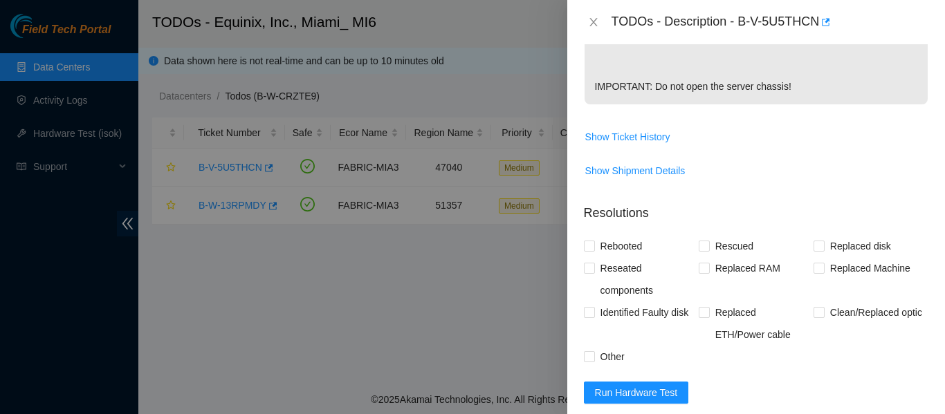
scroll to position [553, 0]
click at [635, 143] on span "Show Ticket History" at bounding box center [627, 135] width 85 height 15
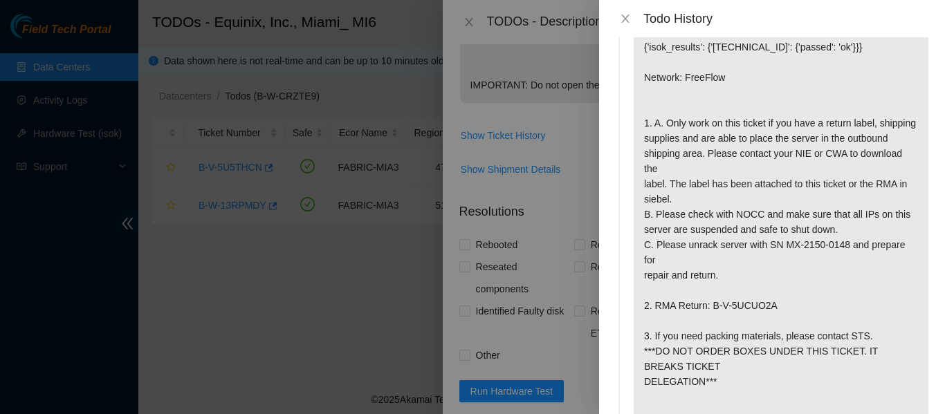
scroll to position [0, 0]
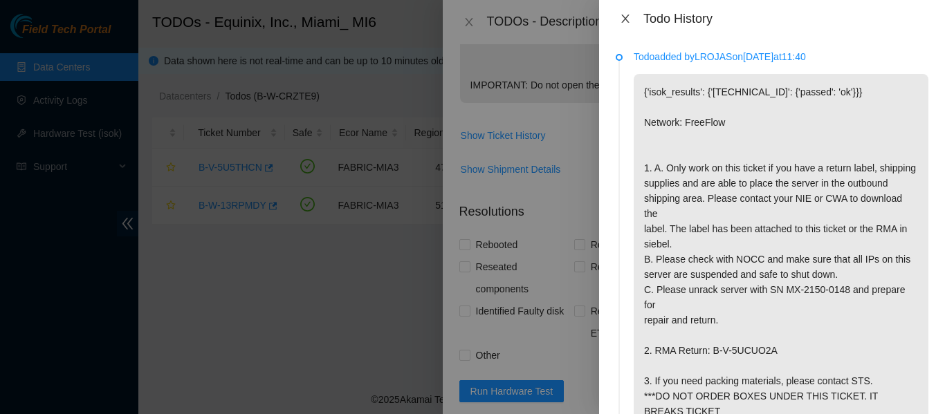
click at [626, 16] on icon "close" at bounding box center [625, 18] width 11 height 11
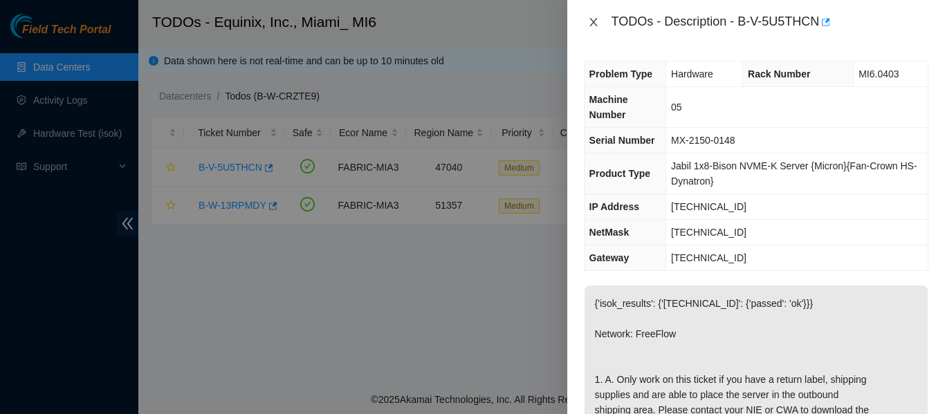
click at [594, 18] on icon "close" at bounding box center [593, 22] width 11 height 11
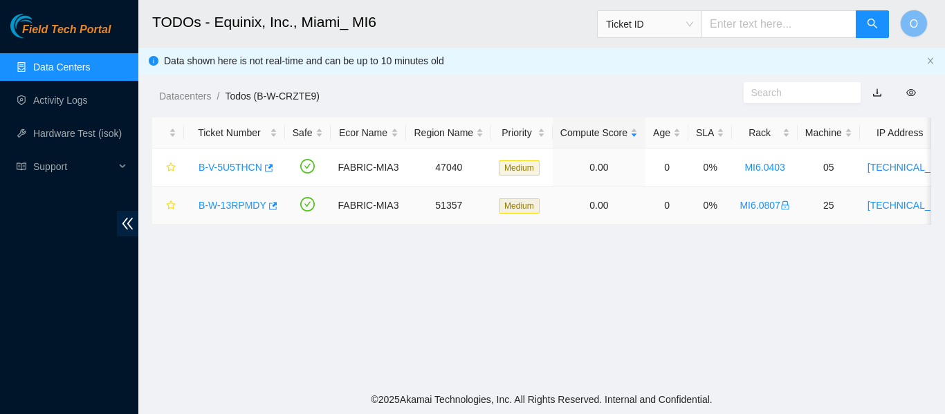
click at [246, 201] on link "B-W-13RPMDY" at bounding box center [233, 205] width 68 height 11
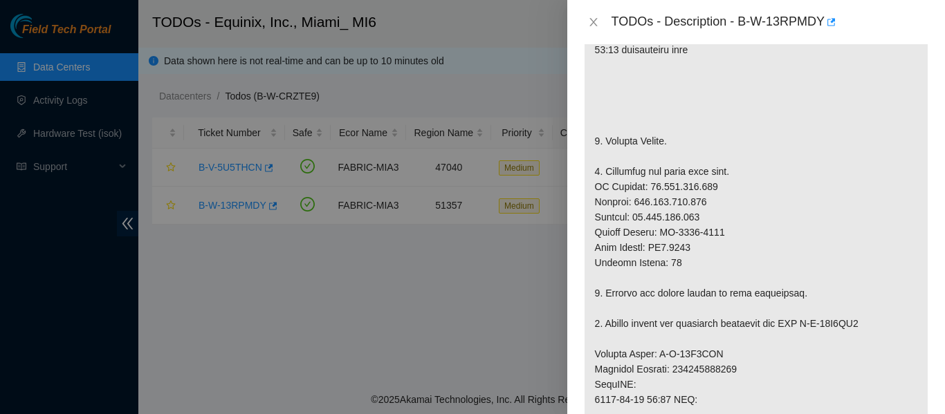
scroll to position [138, 0]
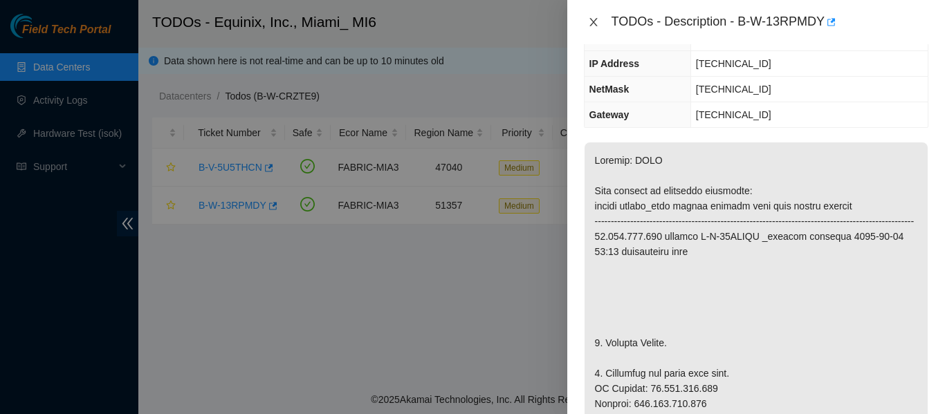
click at [594, 26] on icon "close" at bounding box center [593, 22] width 11 height 11
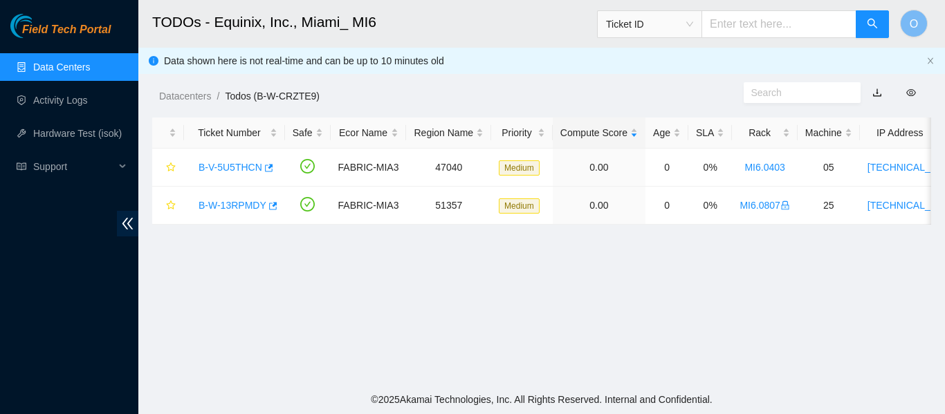
scroll to position [184, 0]
